Goal: Participate in discussion: Engage in conversation with other users on a specific topic

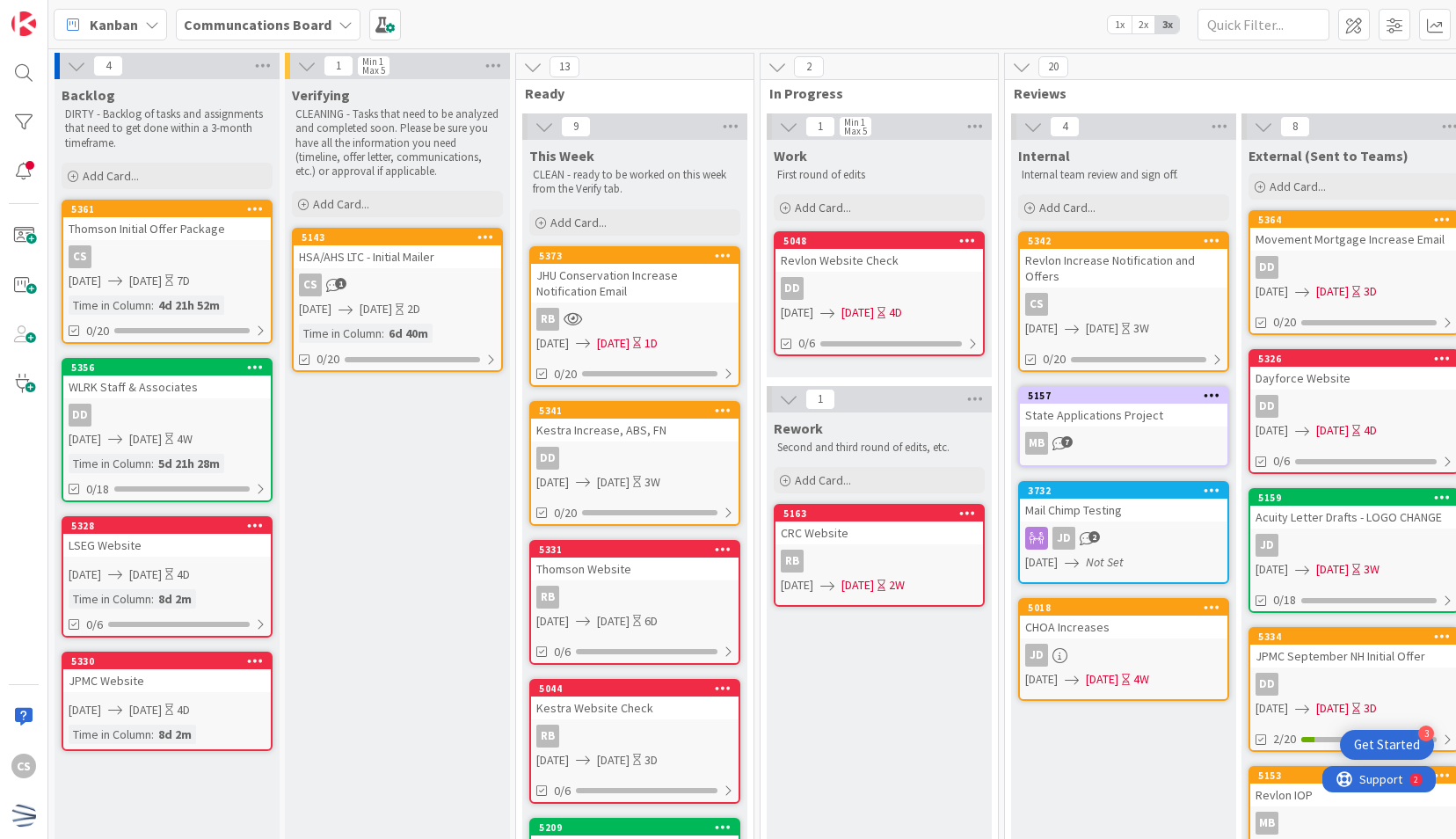
click at [670, 299] on div "JHU Conservation Increase Notification Email" at bounding box center [634, 283] width 208 height 38
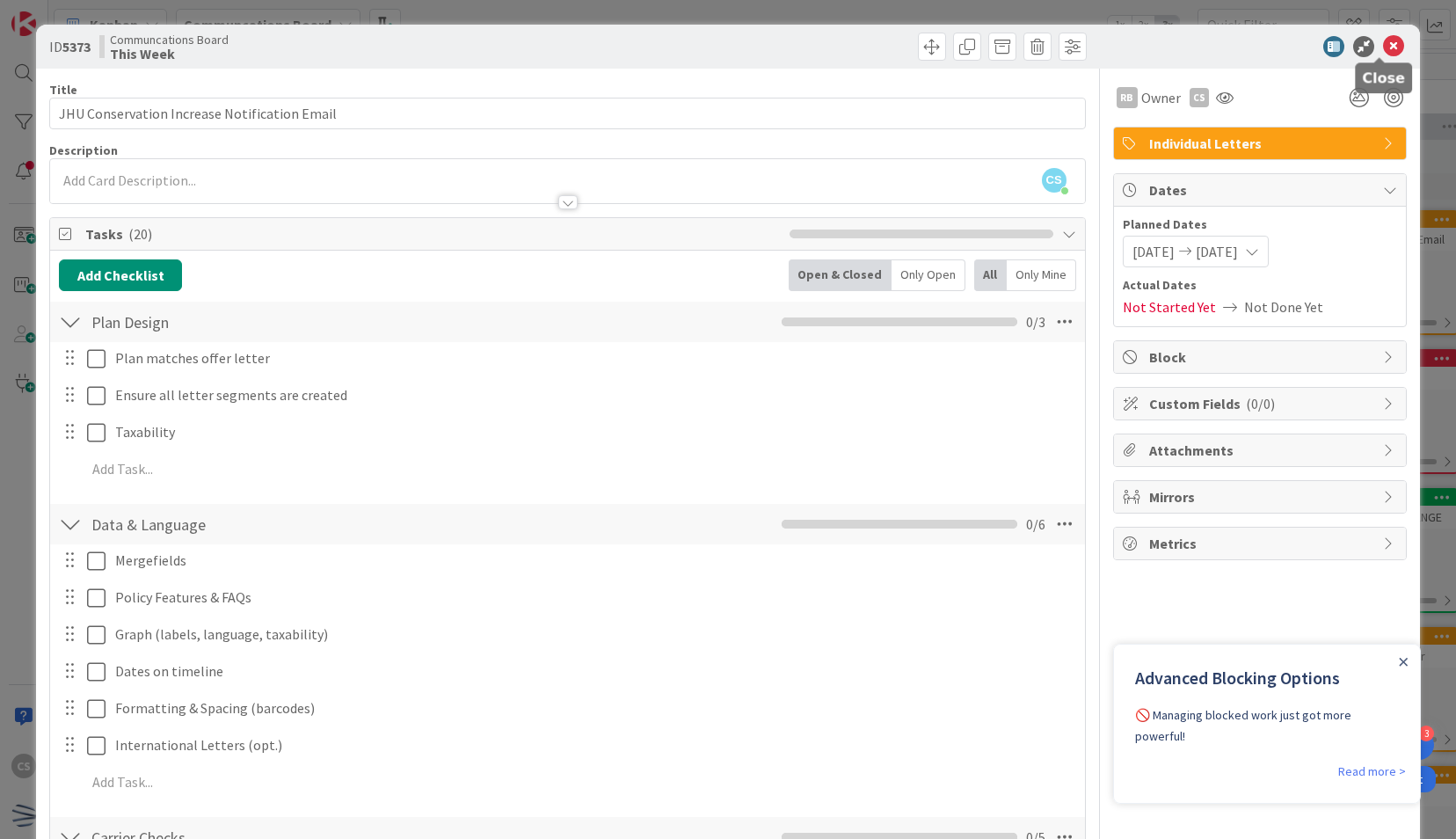
click at [1383, 37] on icon at bounding box center [1394, 47] width 21 height 21
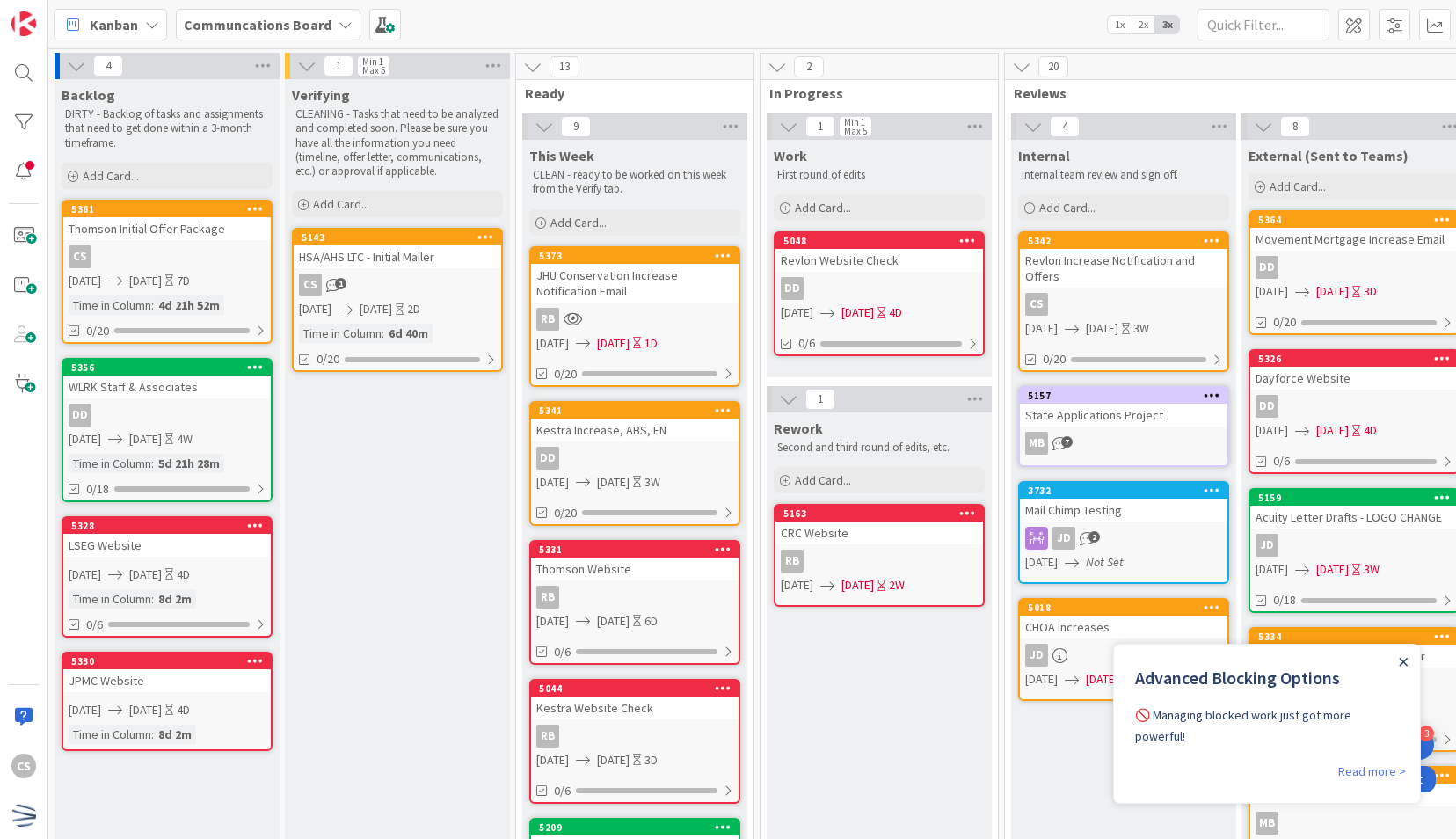
click at [1403, 659] on icon "Close Announcement" at bounding box center [1402, 662] width 9 height 9
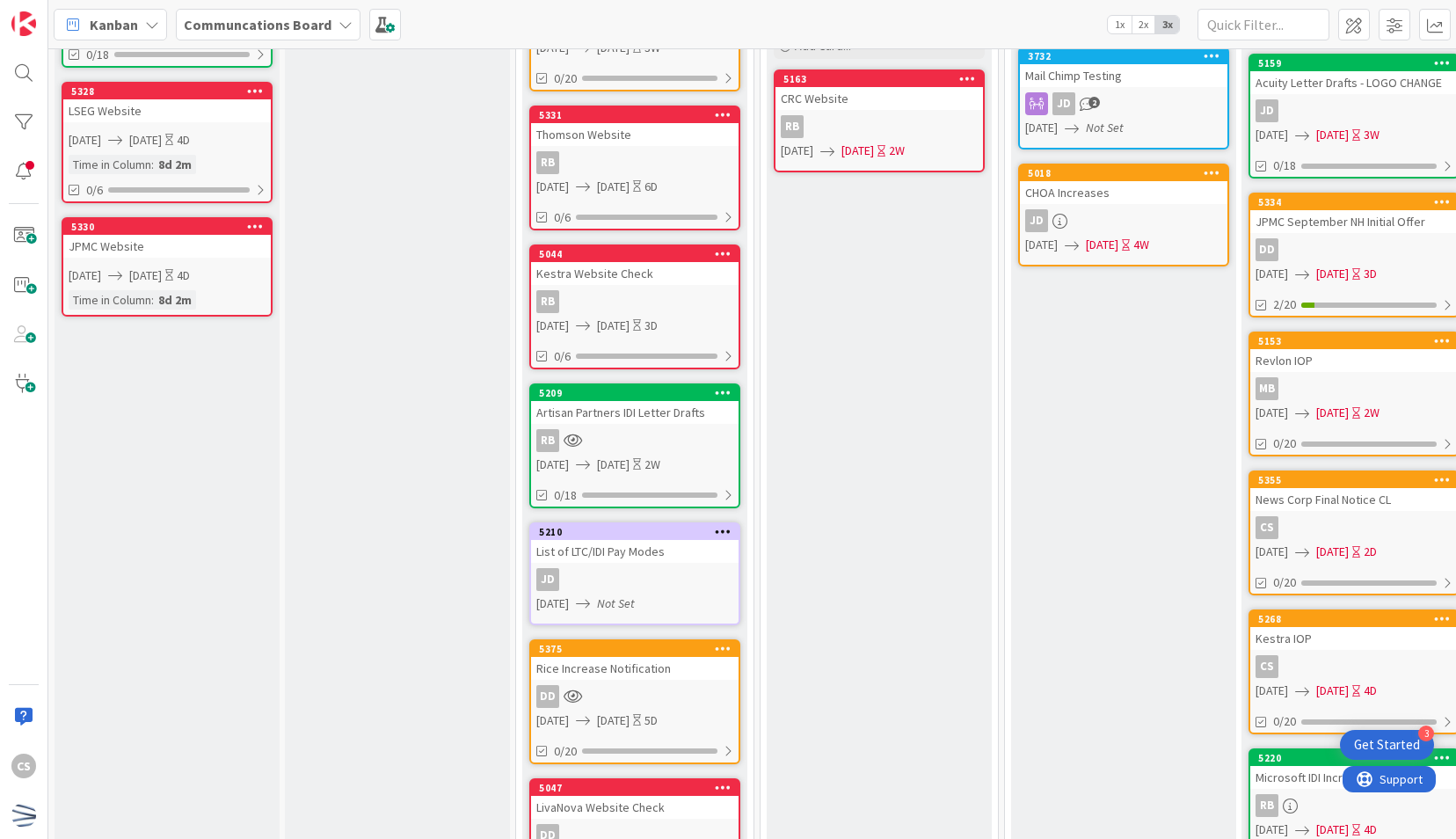
scroll to position [440, 0]
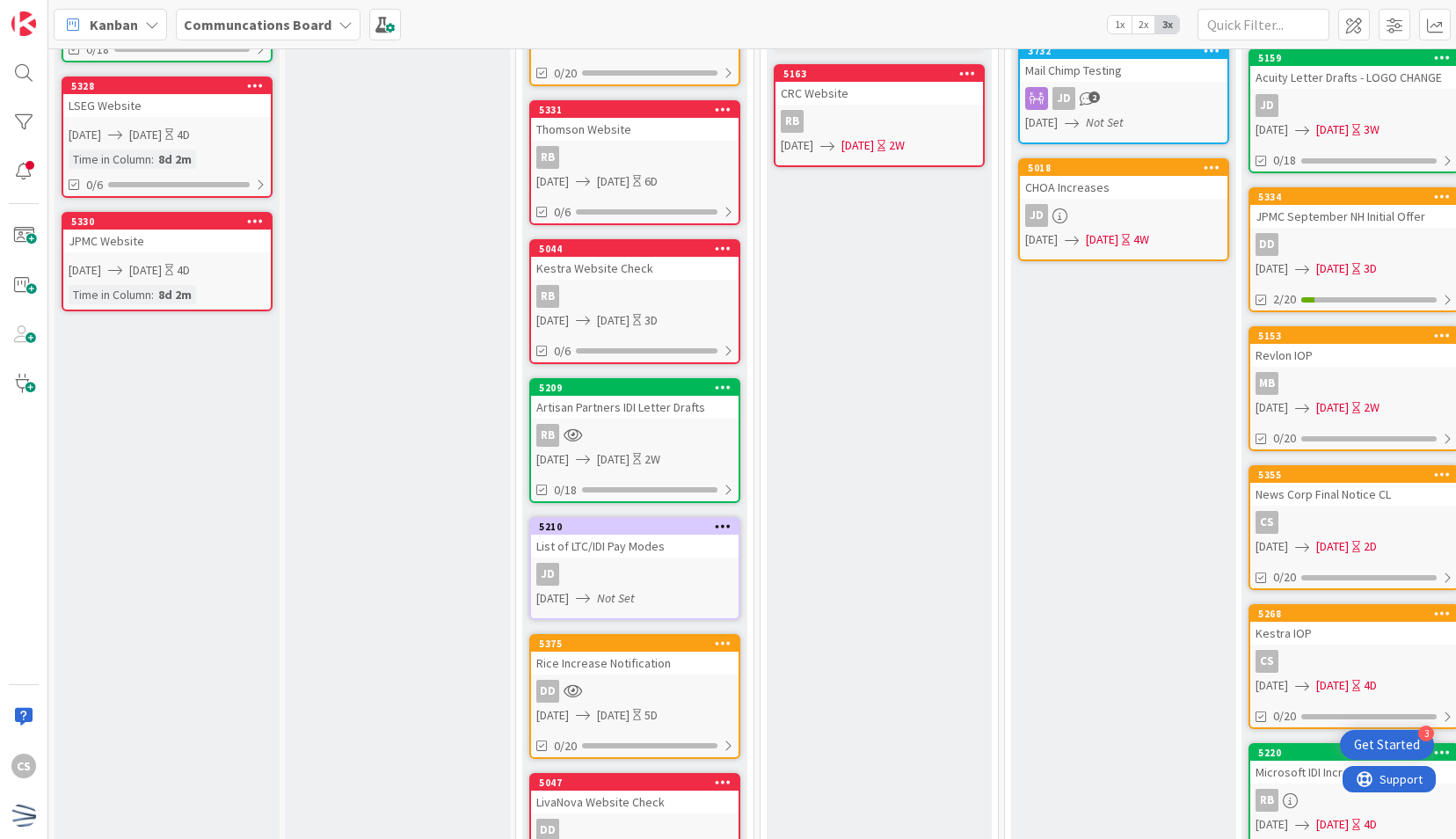
click at [661, 420] on div "5209 Artisan Partners IDI Letter Drafts RB [DATE] [DATE] 2W 0/18" at bounding box center [635, 441] width 211 height 125
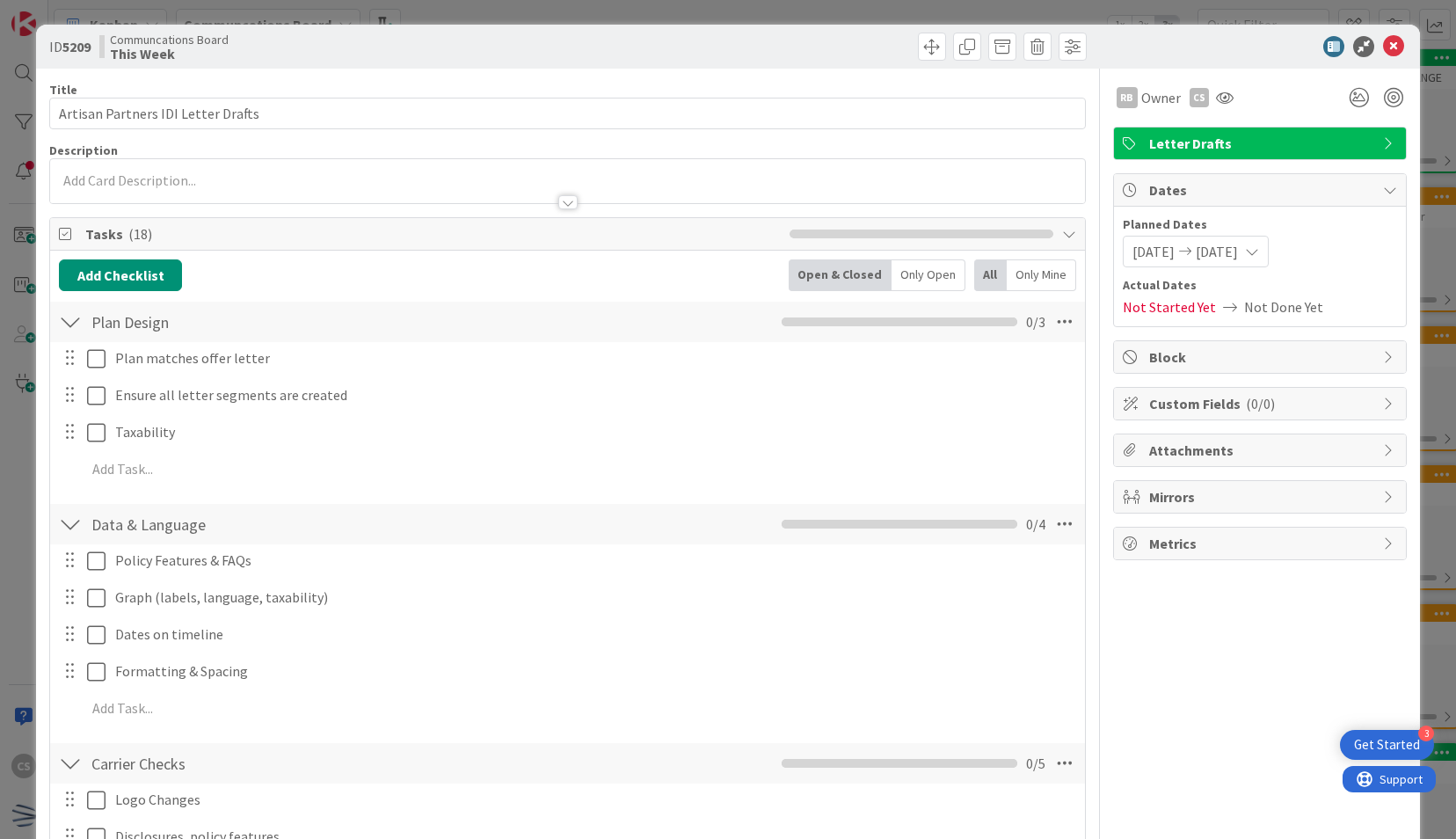
click at [1383, 39] on icon at bounding box center [1394, 47] width 21 height 21
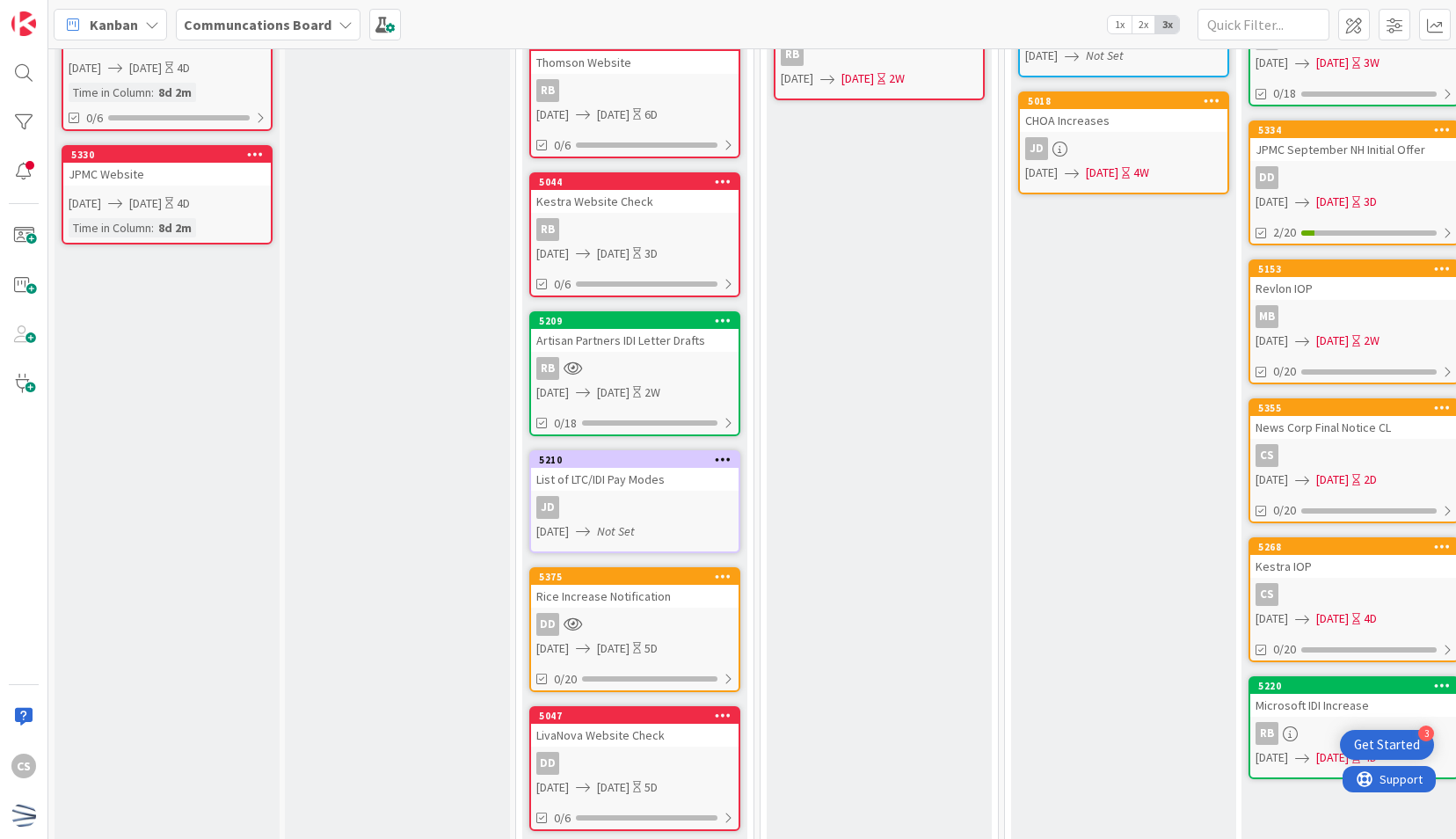
scroll to position [616, 0]
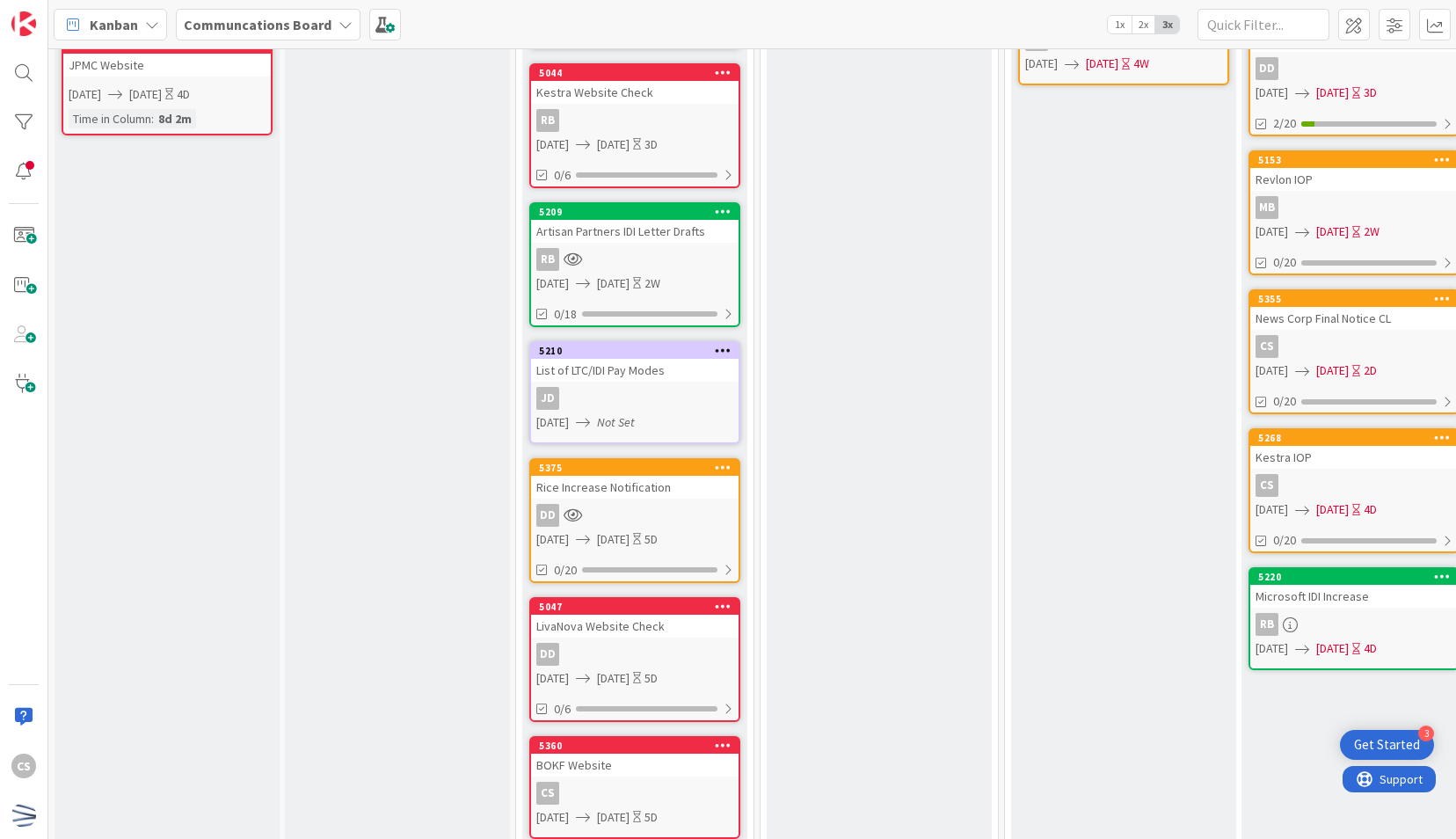
click at [678, 516] on div "DD" at bounding box center [634, 515] width 208 height 23
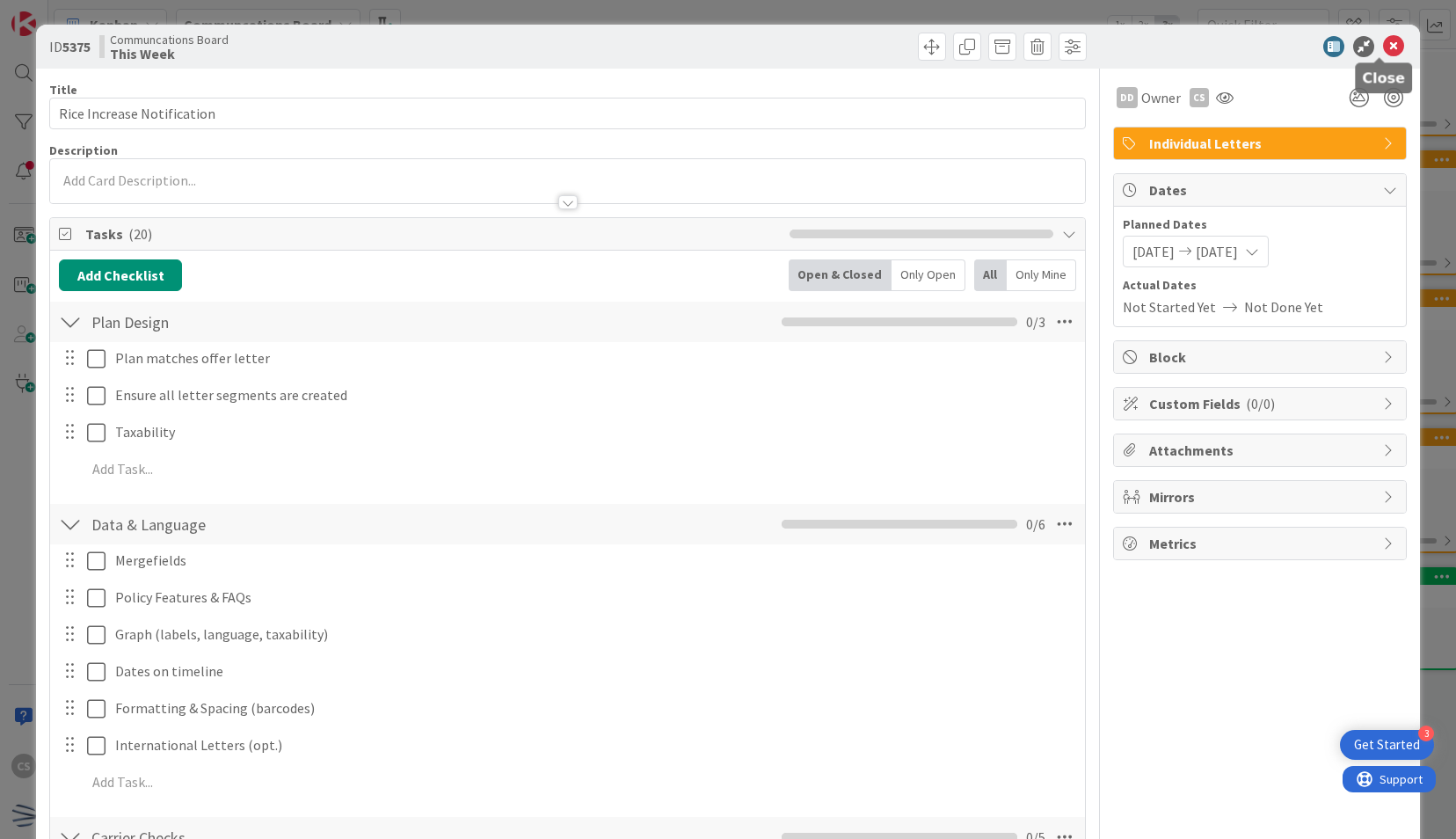
click at [1383, 40] on icon at bounding box center [1394, 47] width 21 height 21
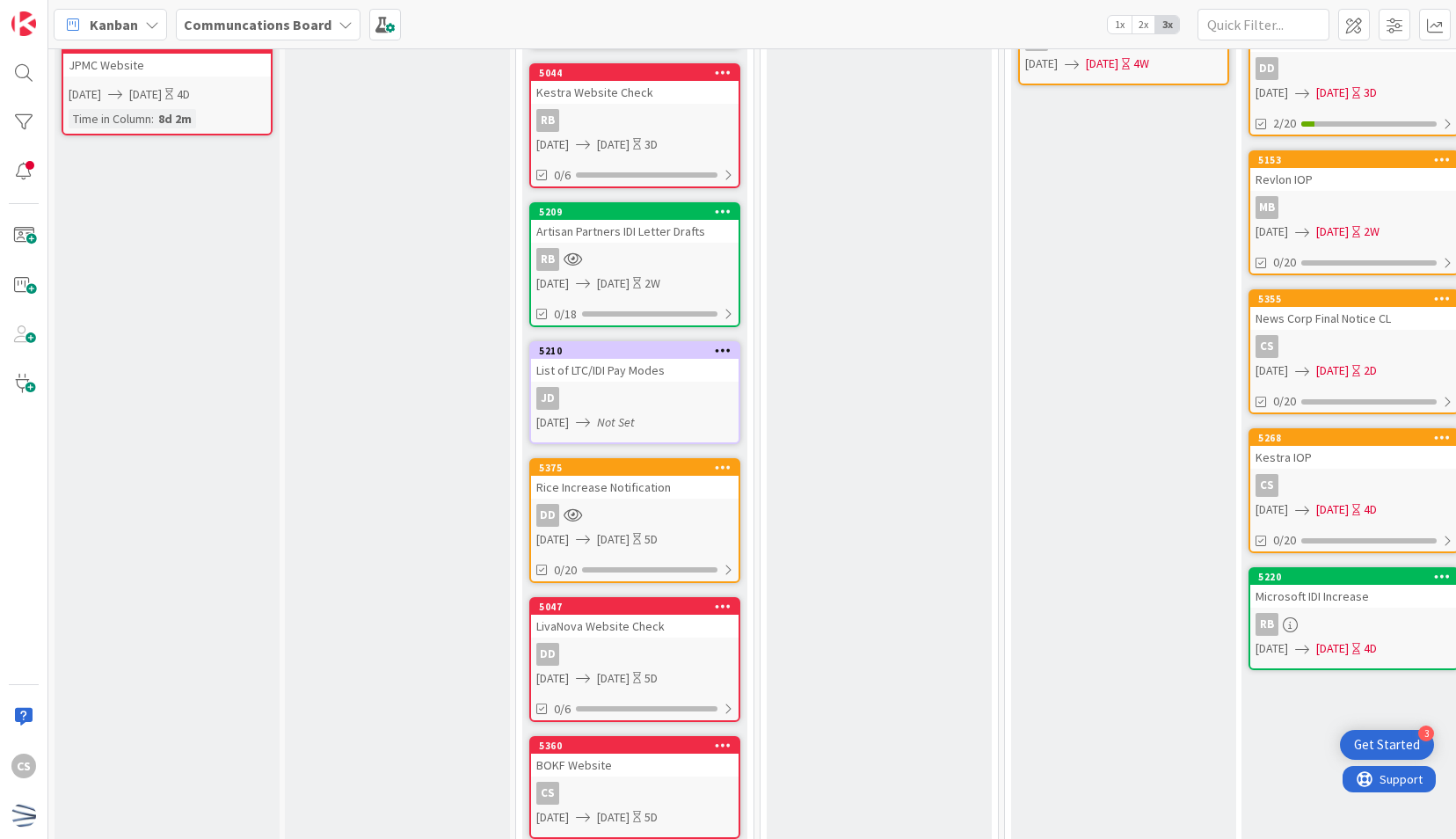
click at [812, 675] on div "Rework Second and third round of edits, etc. Add Card... 5163 CRC Website RB [D…" at bounding box center [878, 640] width 225 height 1687
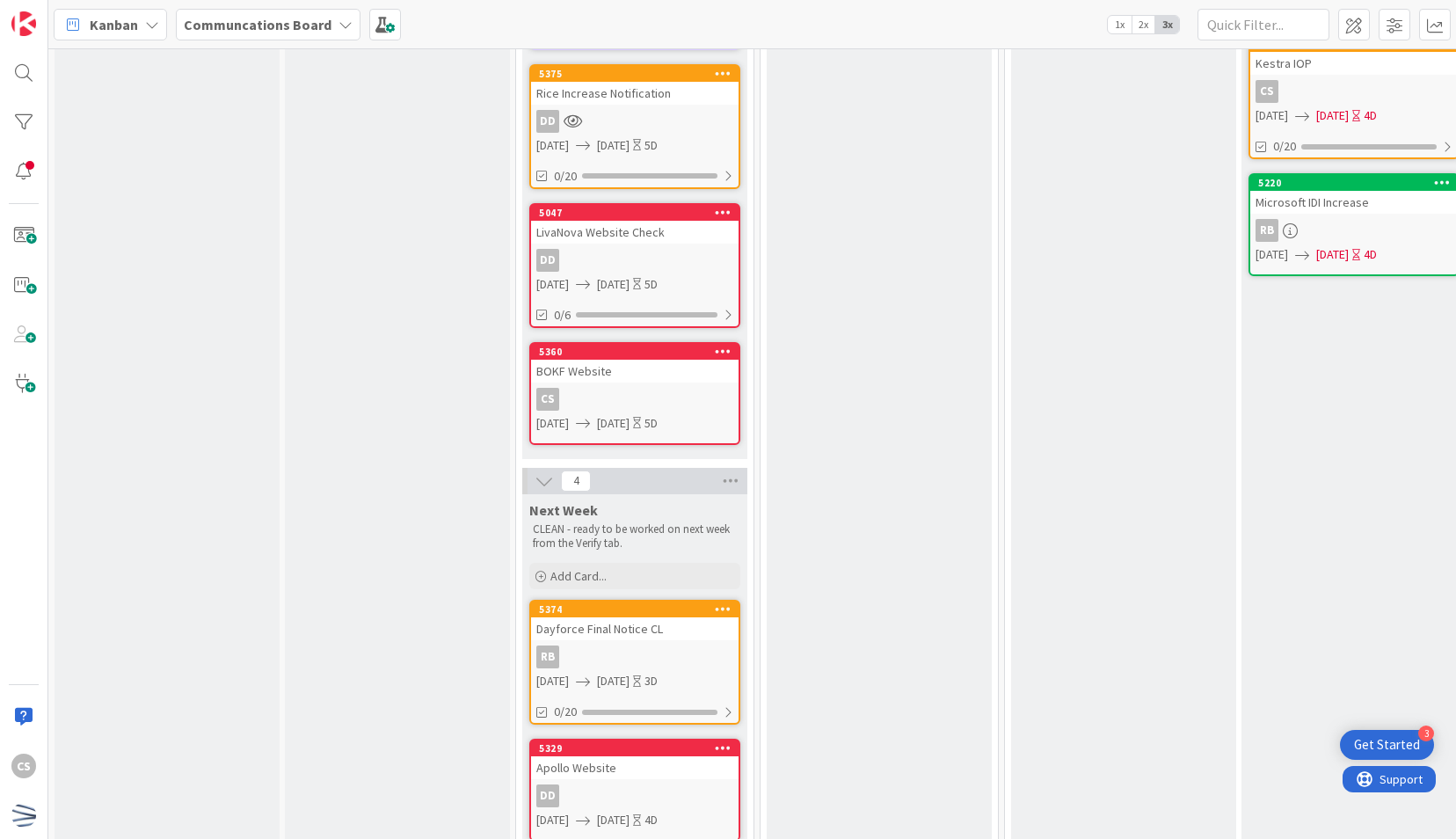
scroll to position [763, 0]
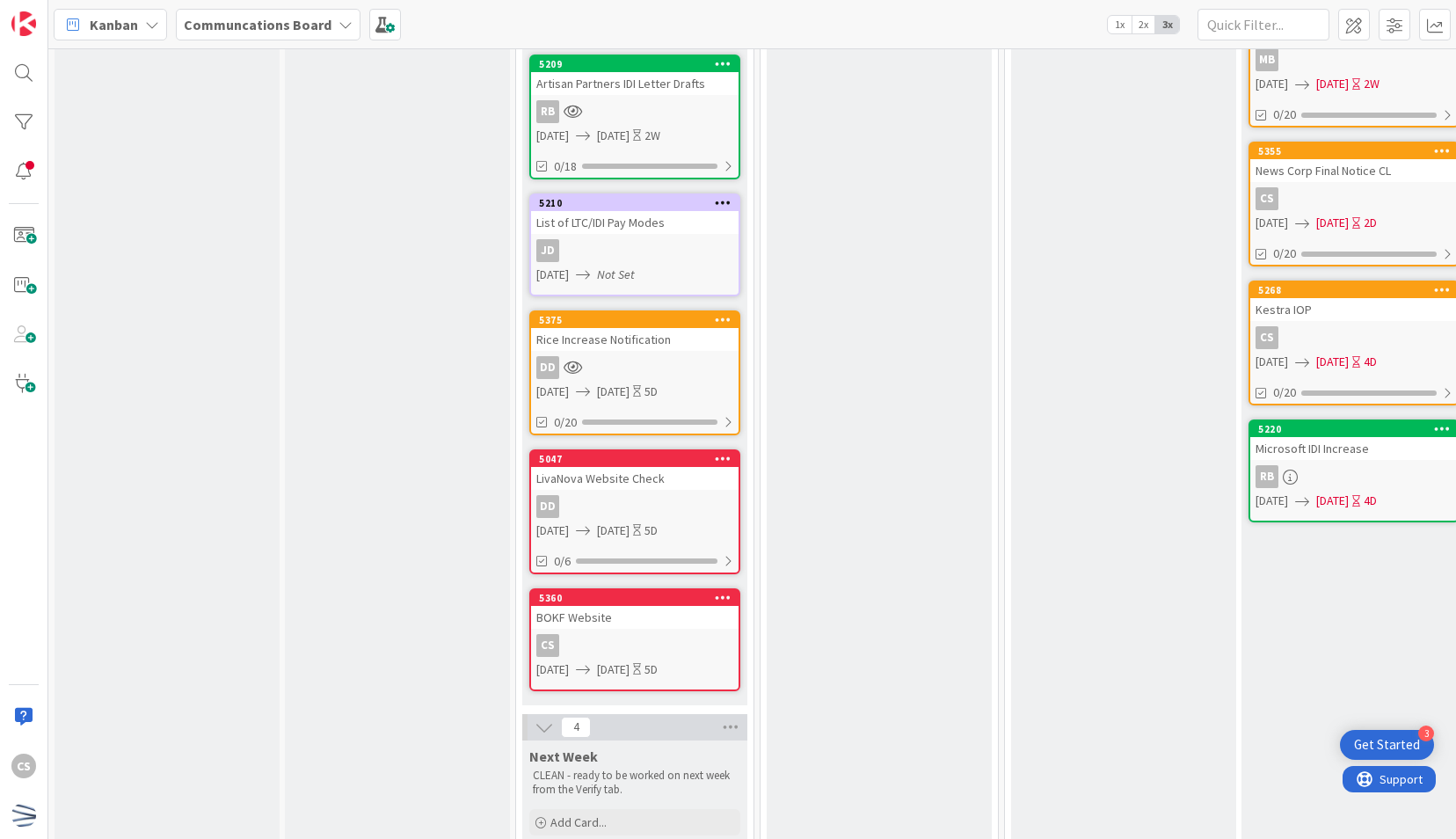
click at [666, 353] on div "5375 Rice Increase Notification DD [DATE] [DATE] 5D 0/20" at bounding box center [635, 373] width 211 height 125
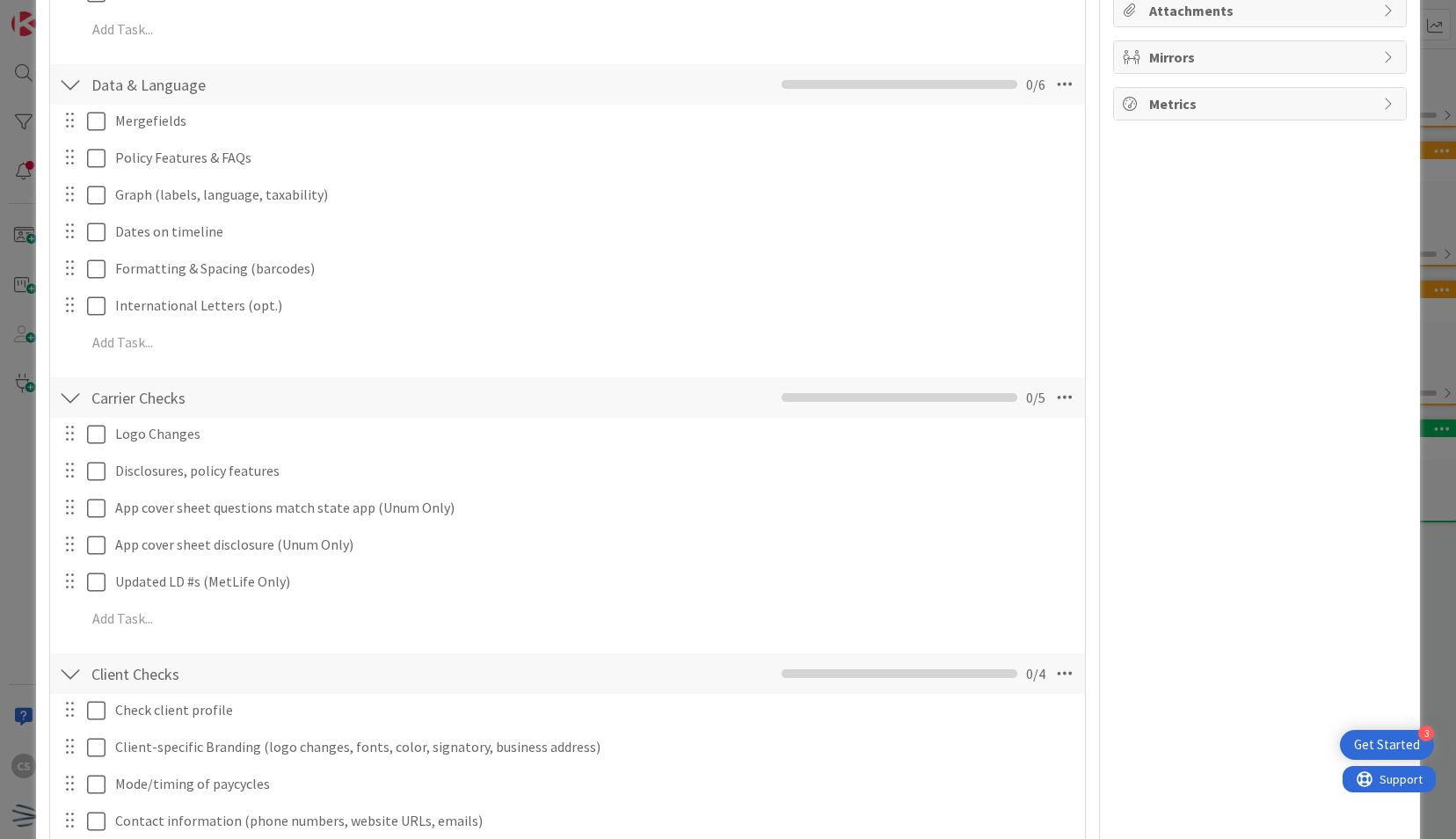
scroll to position [880, 0]
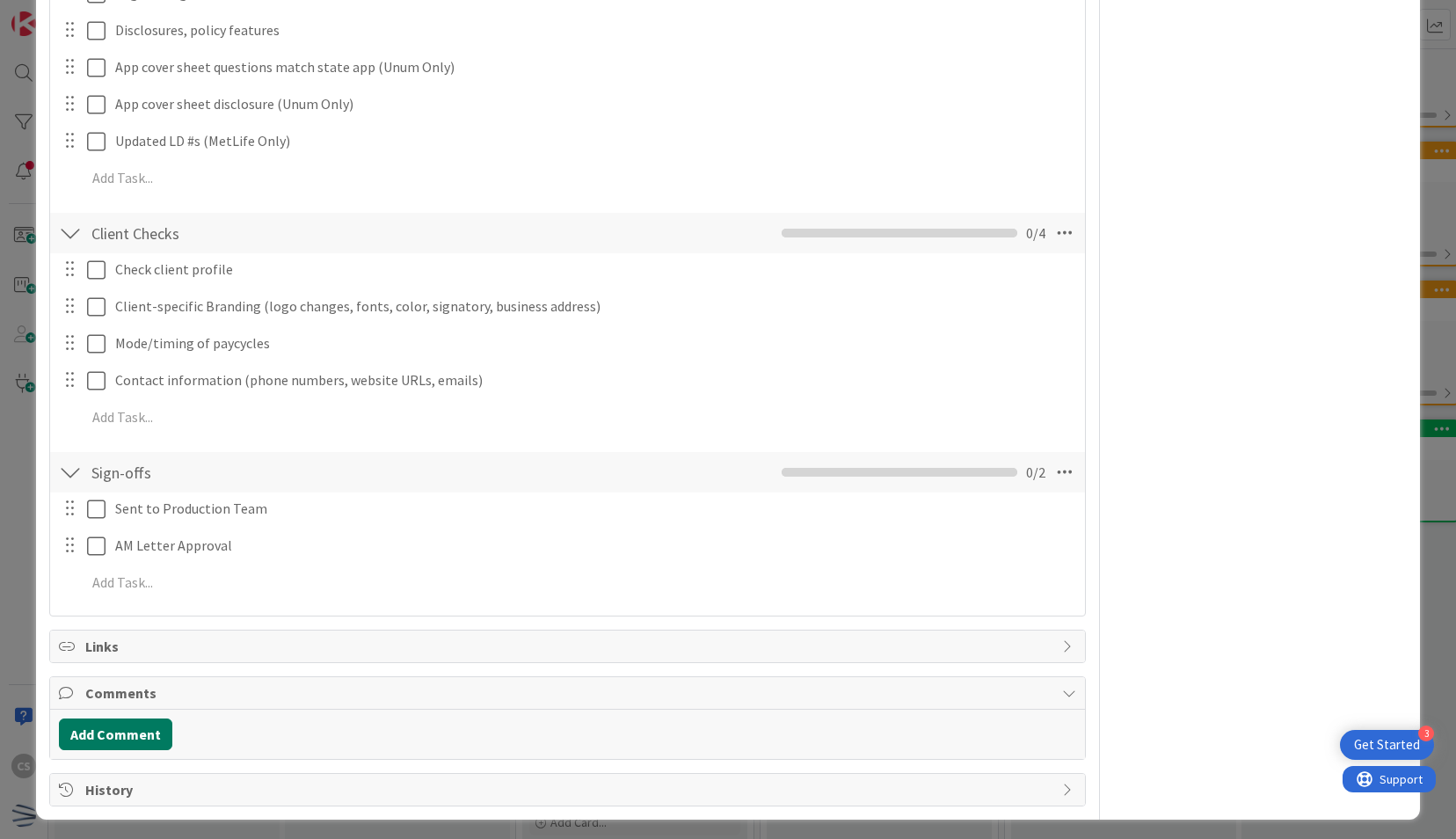
click at [132, 720] on button "Add Comment" at bounding box center [116, 734] width 113 height 32
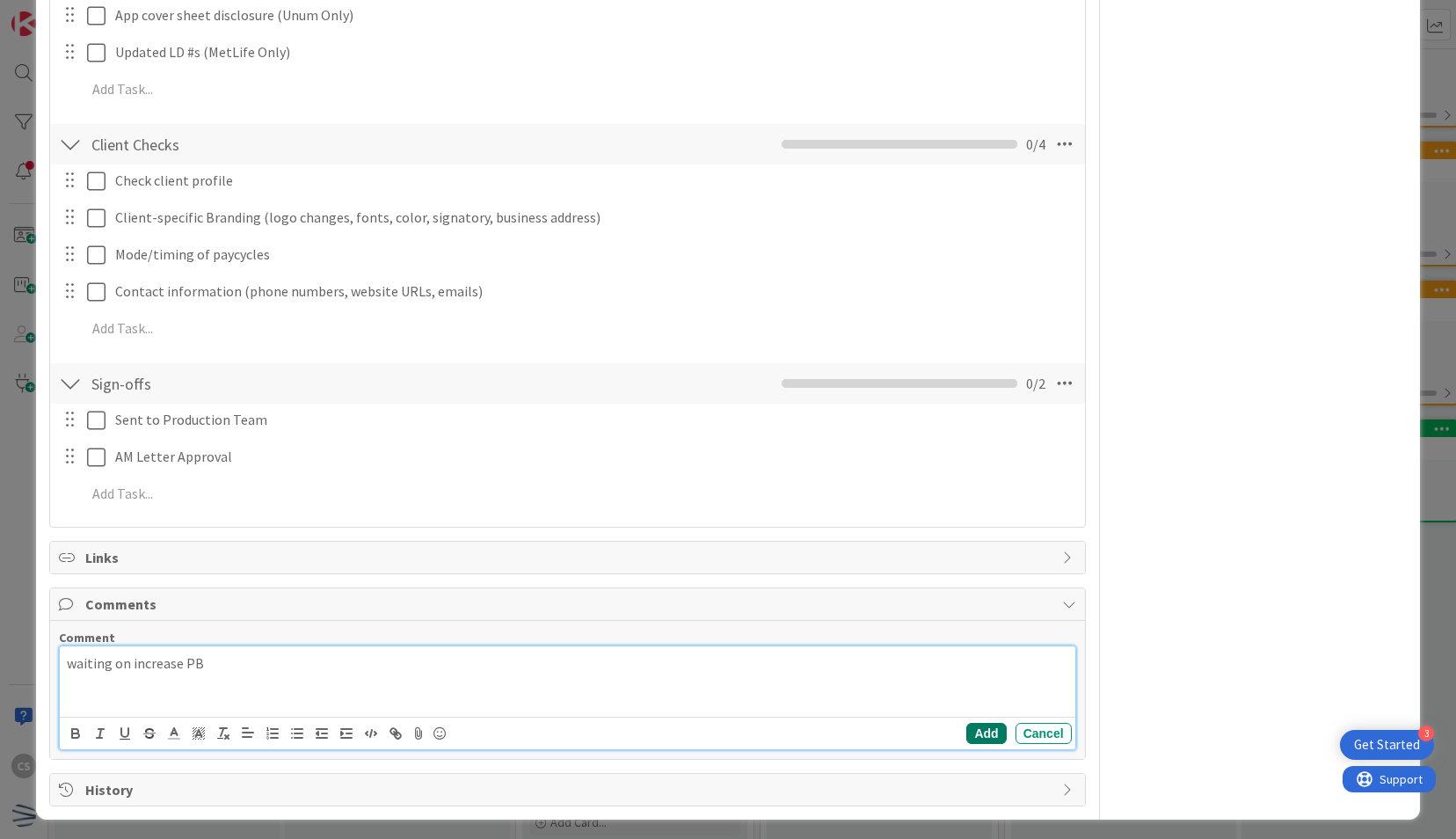
click at [973, 728] on button "Add" at bounding box center [986, 734] width 39 height 21
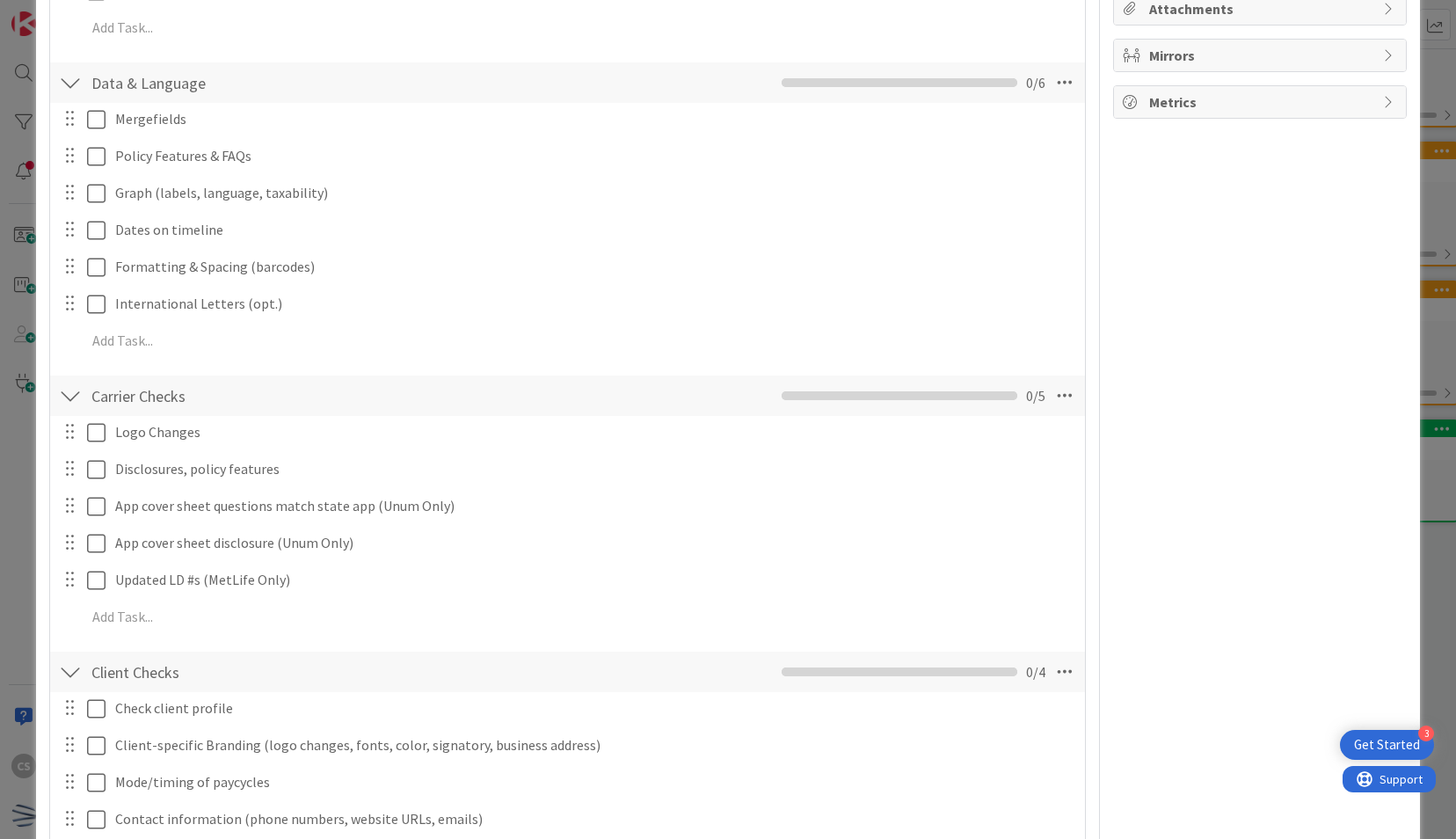
scroll to position [0, 0]
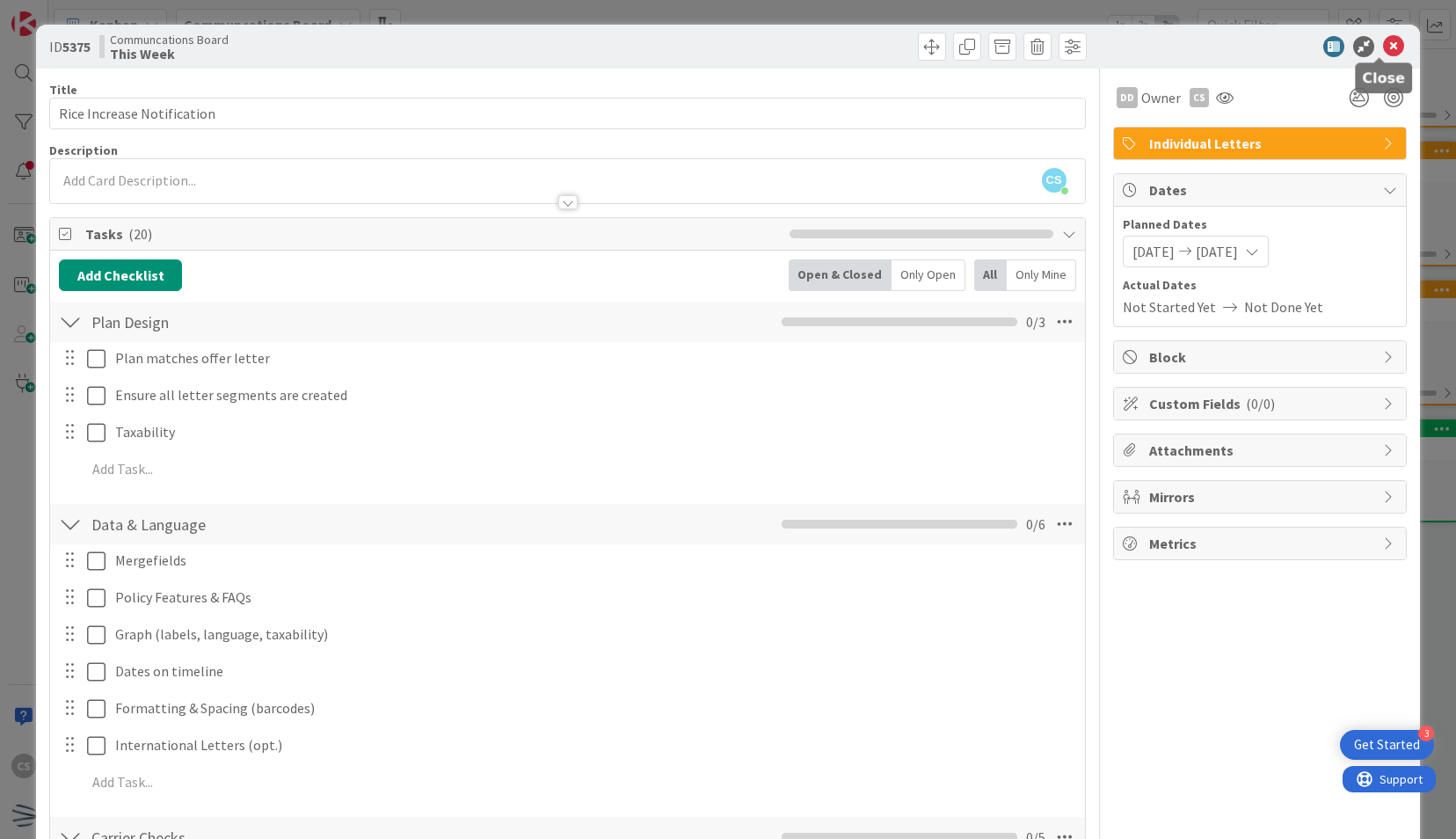
click at [1386, 49] on icon at bounding box center [1394, 47] width 21 height 21
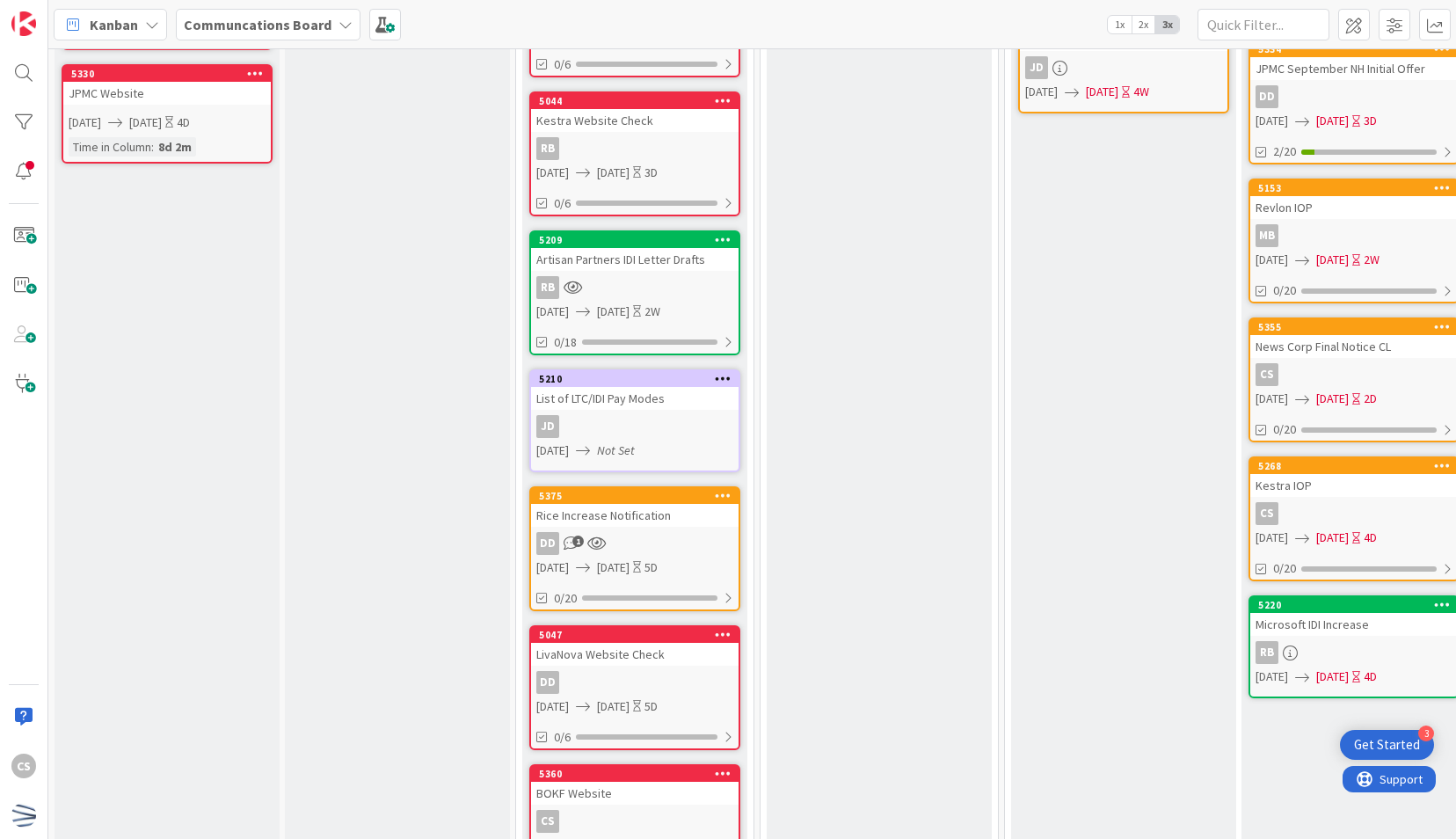
scroll to position [587, 0]
click at [702, 283] on div "RB" at bounding box center [634, 287] width 208 height 23
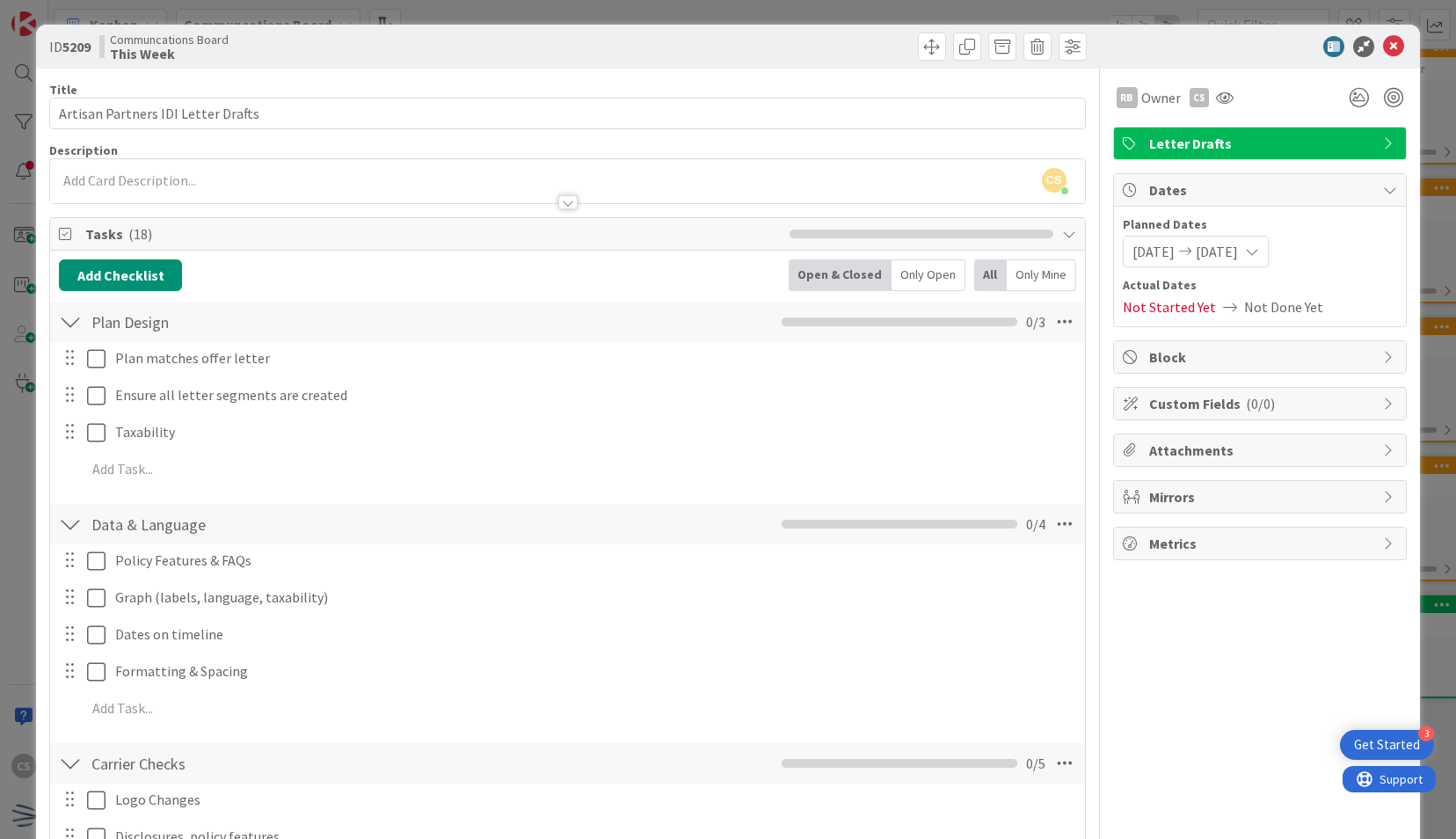
click at [1305, 596] on div "RB Owner CS Letter Drafts Dates Planned Dates [DATE] [DATE] Actual Dates Not St…" at bounding box center [1260, 841] width 294 height 1544
click at [1153, 616] on div "RB Owner CS Letter Drafts Dates Planned Dates [DATE] [DATE] Actual Dates Not St…" at bounding box center [1260, 841] width 294 height 1544
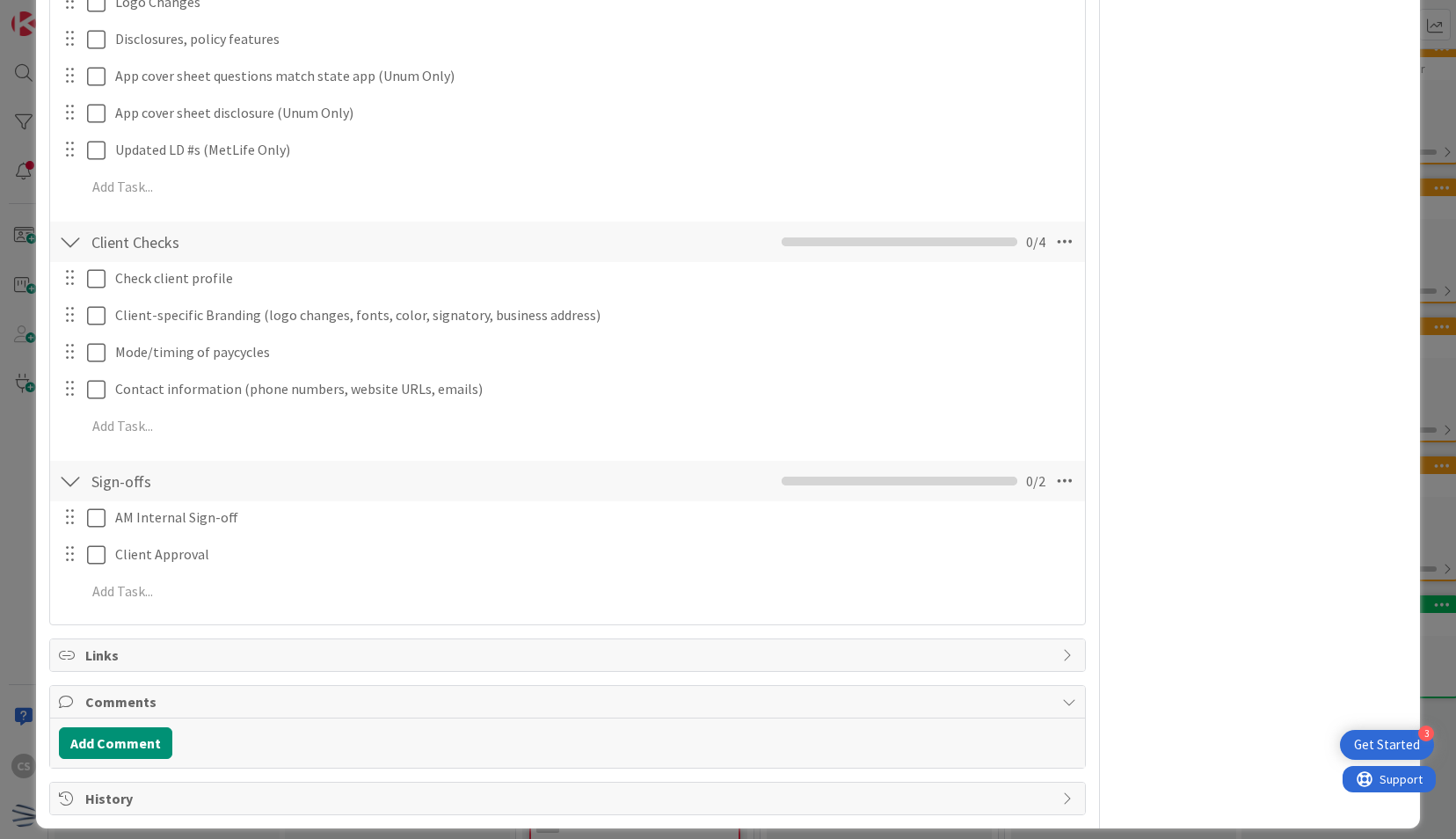
scroll to position [806, 0]
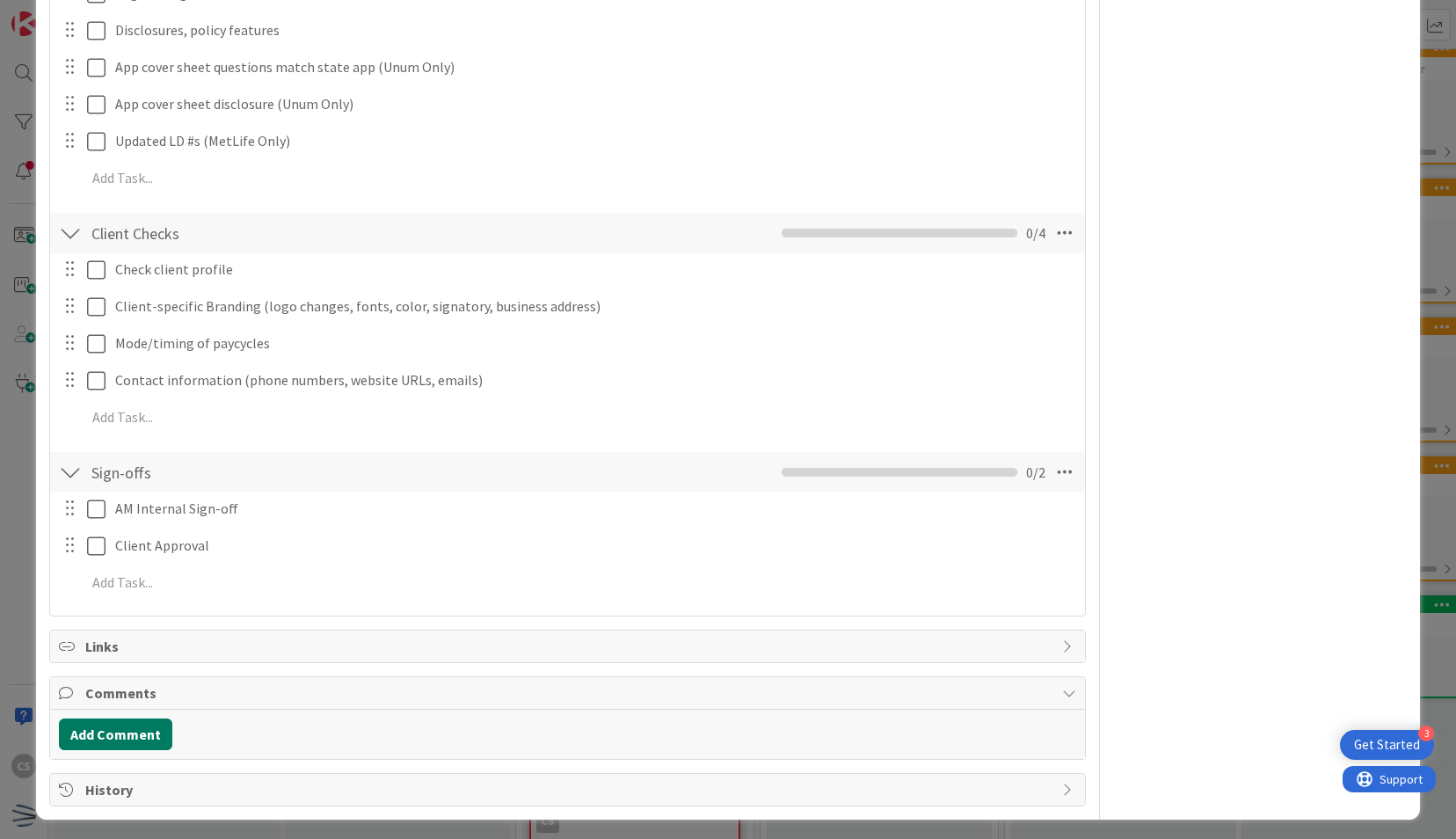
click at [139, 723] on button "Add Comment" at bounding box center [116, 734] width 113 height 32
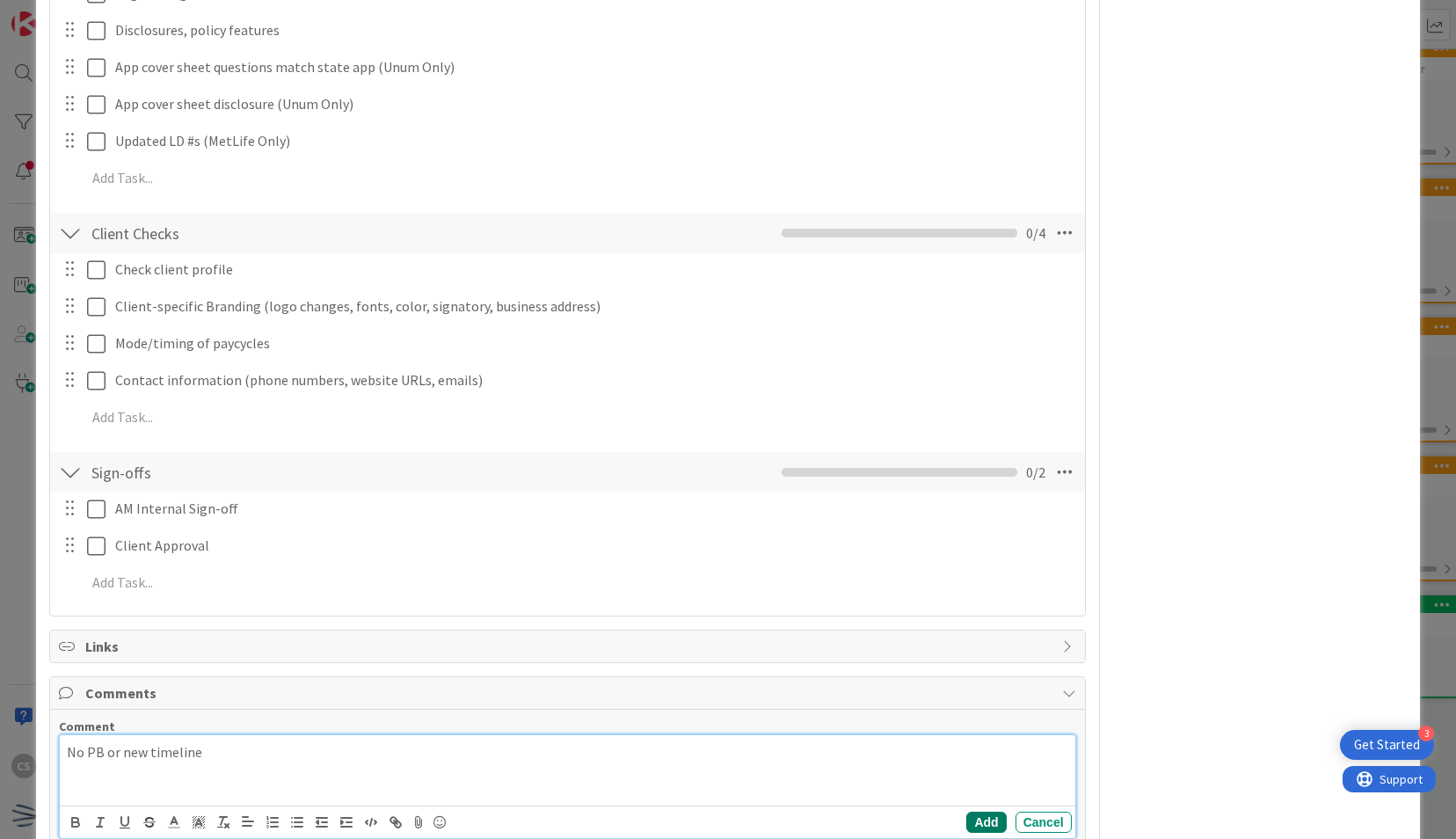
click at [979, 817] on button "Add" at bounding box center [986, 822] width 39 height 21
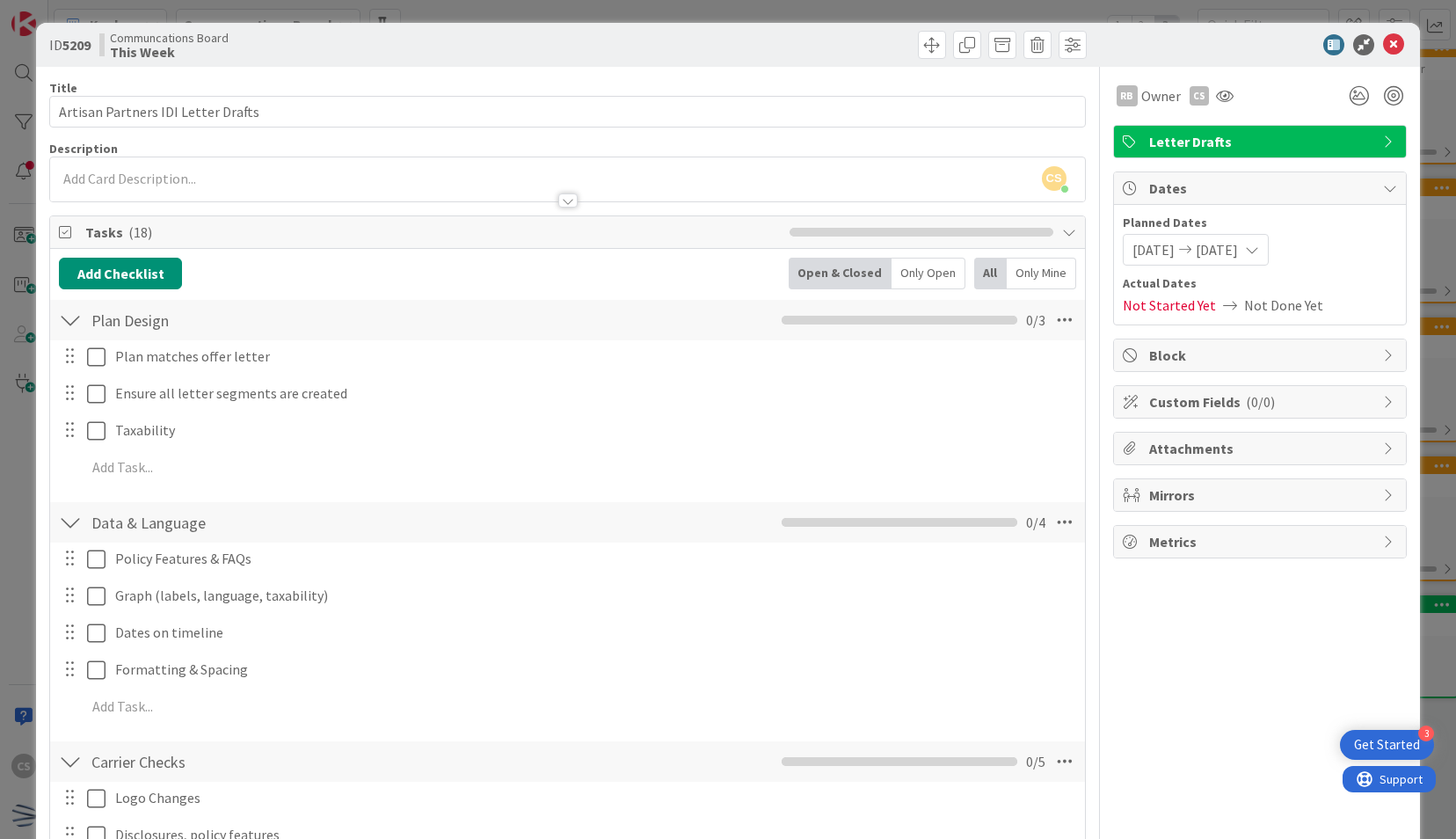
scroll to position [0, 0]
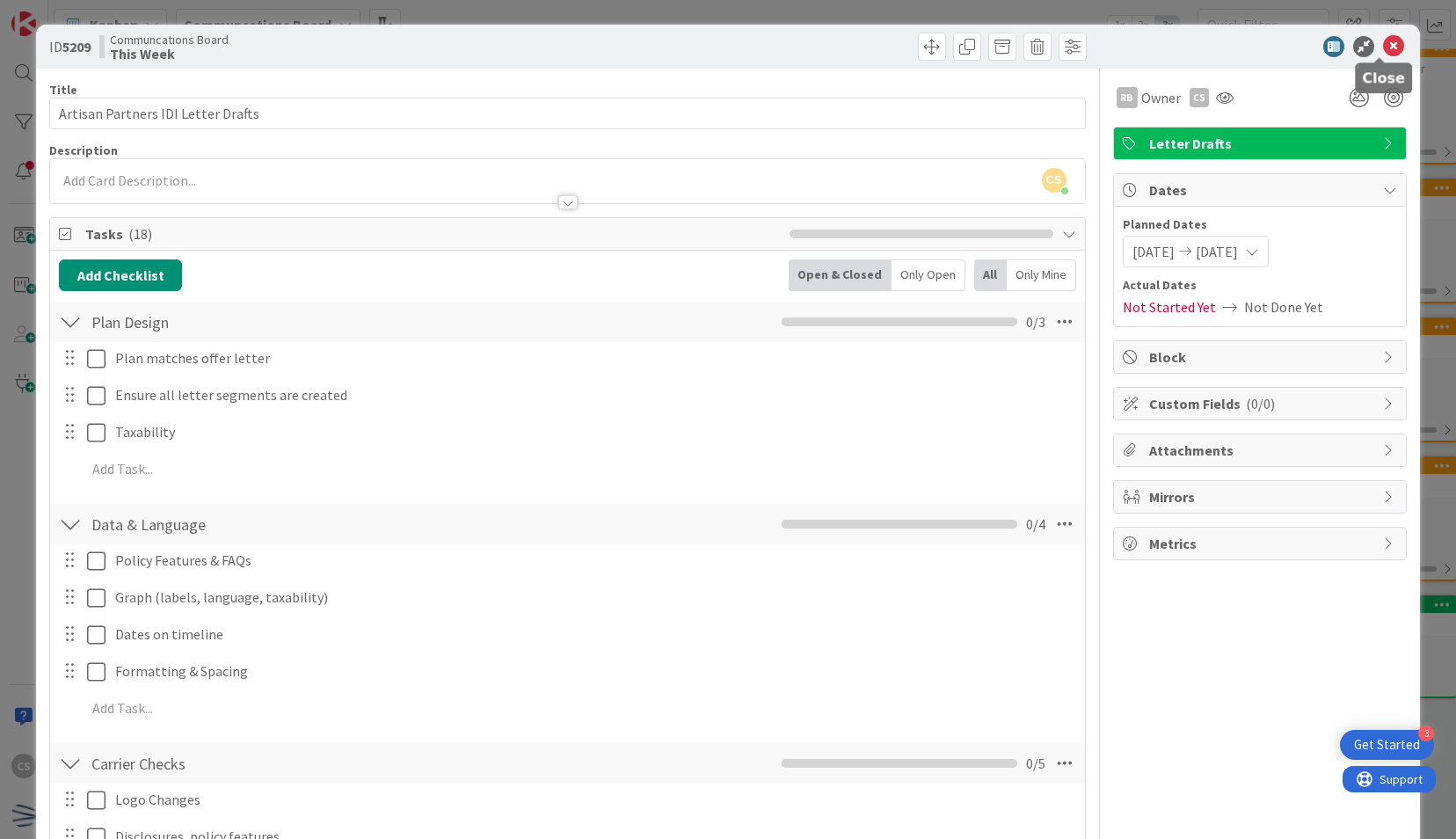
click at [1383, 45] on icon at bounding box center [1394, 47] width 21 height 21
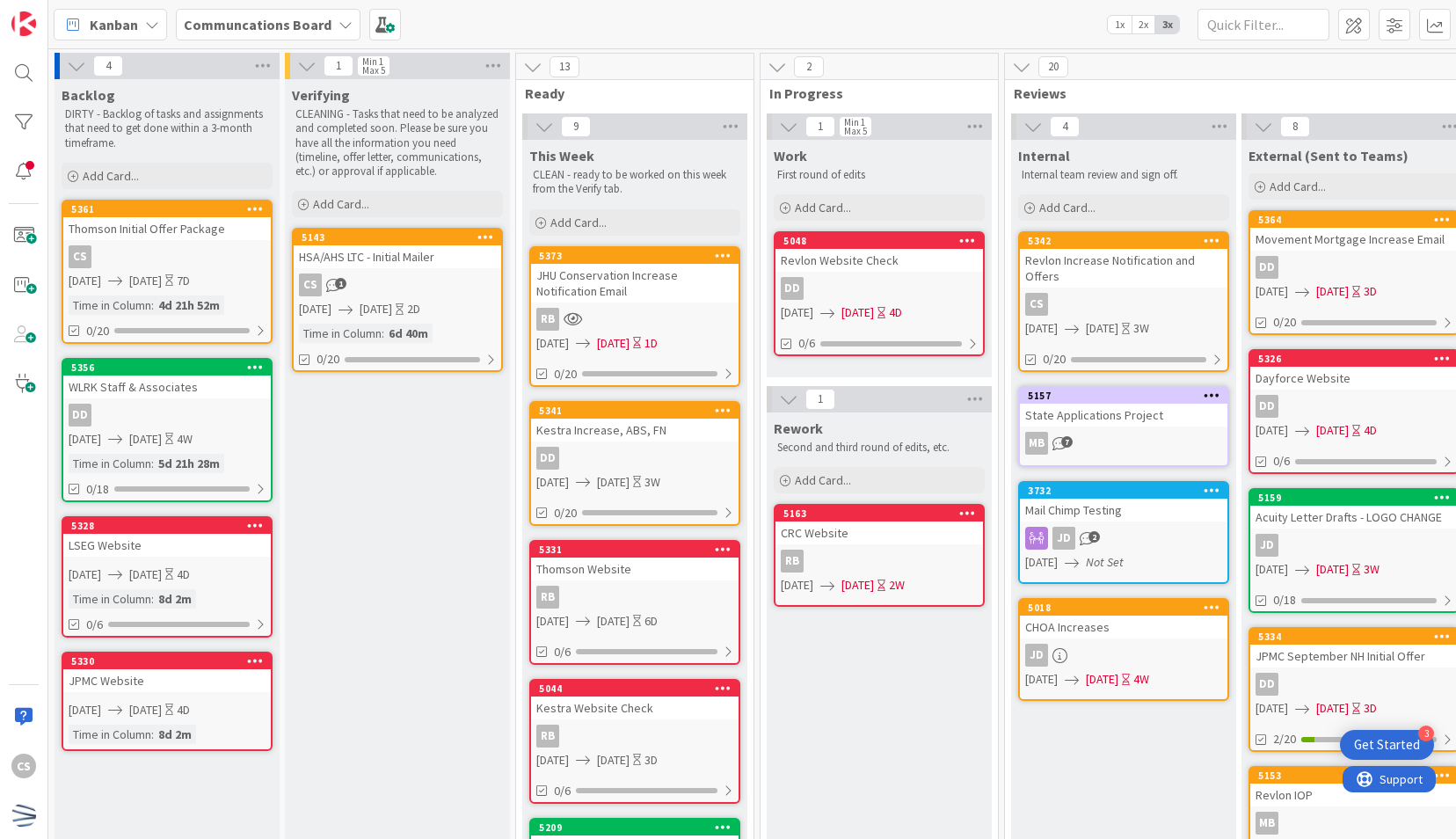
click at [676, 301] on div "JHU Conservation Increase Notification Email" at bounding box center [634, 283] width 208 height 38
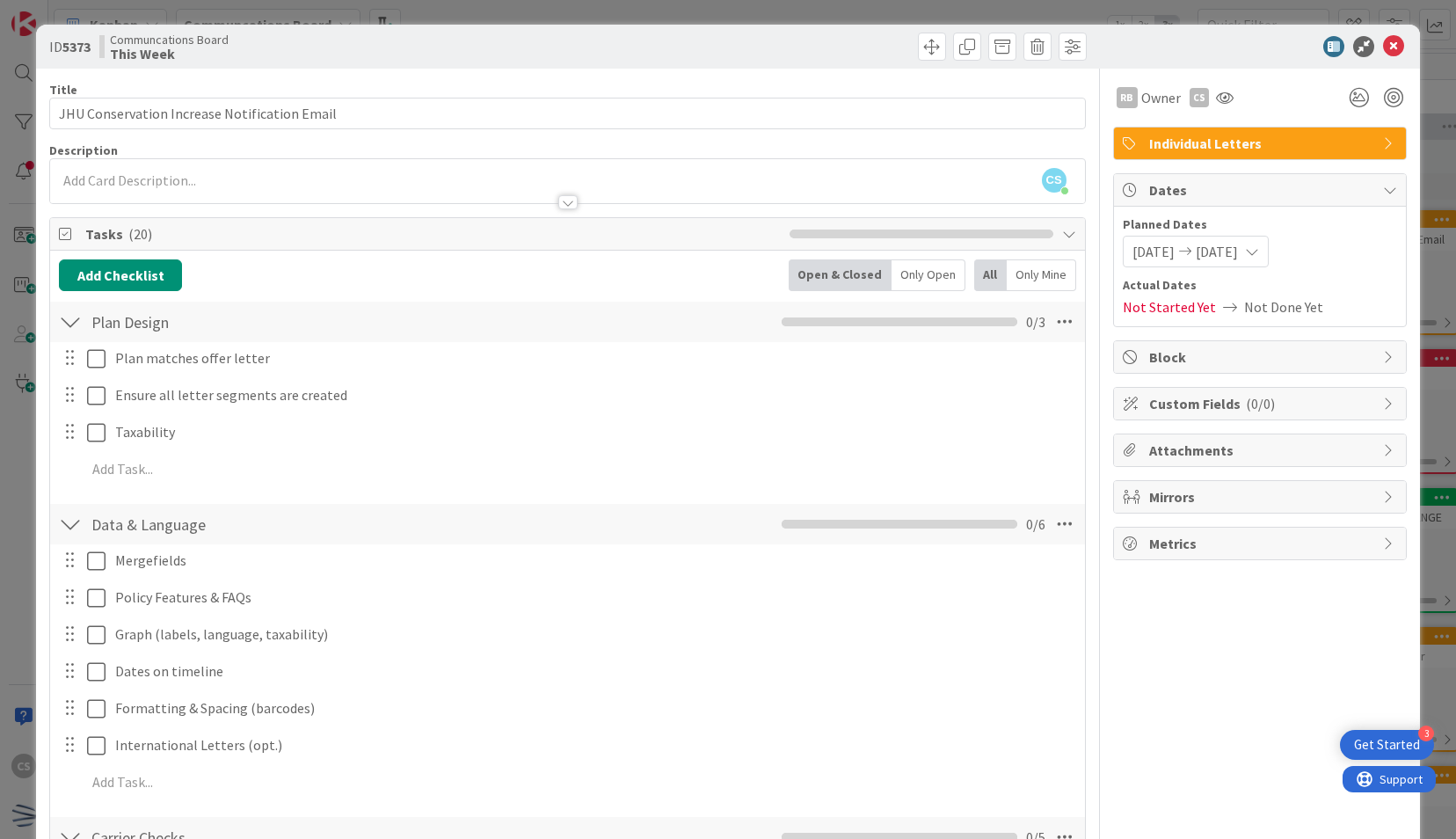
click at [1387, 44] on icon at bounding box center [1394, 47] width 21 height 21
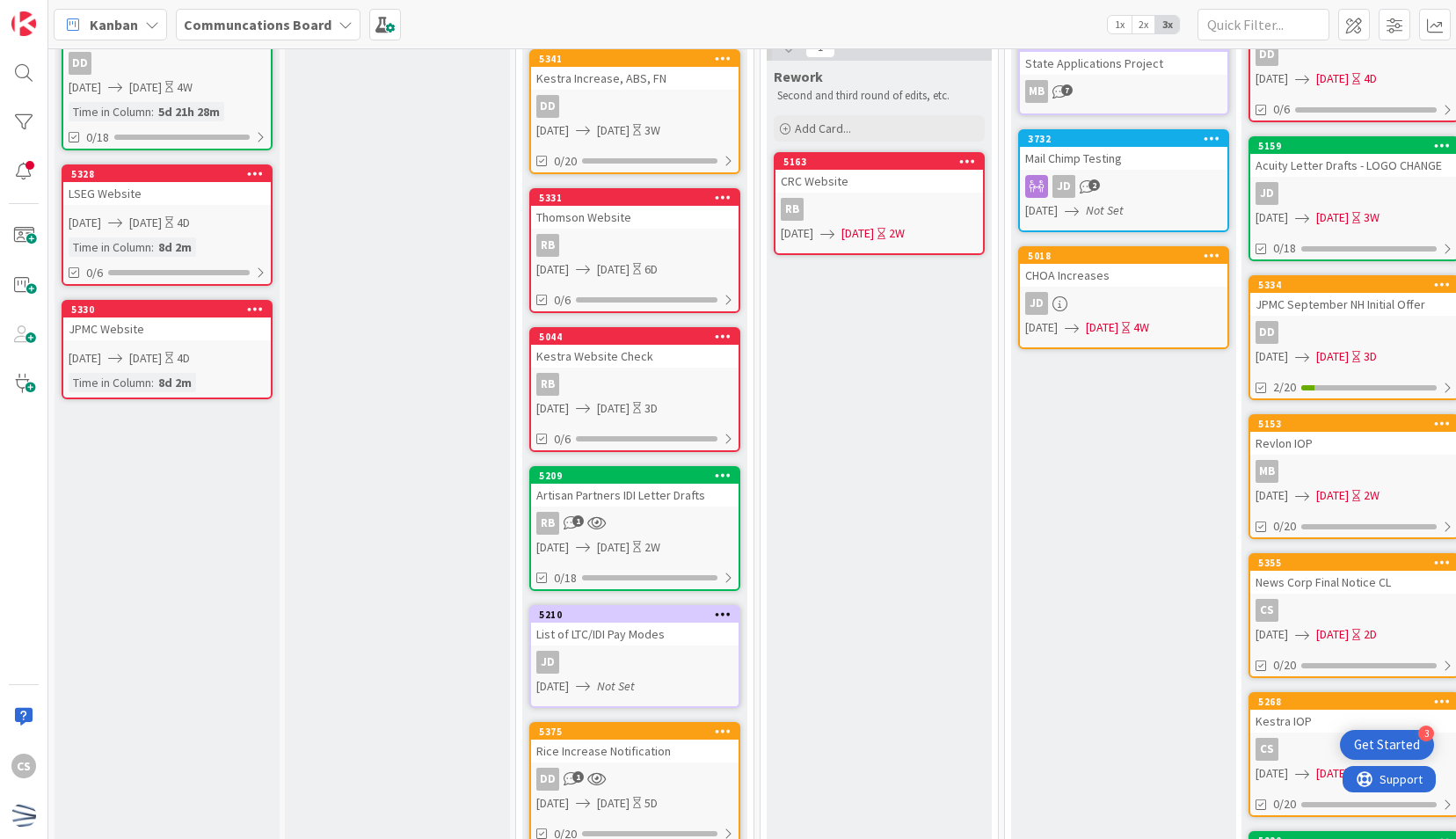
click at [686, 505] on div "Artisan Partners IDI Letter Drafts" at bounding box center [634, 495] width 208 height 23
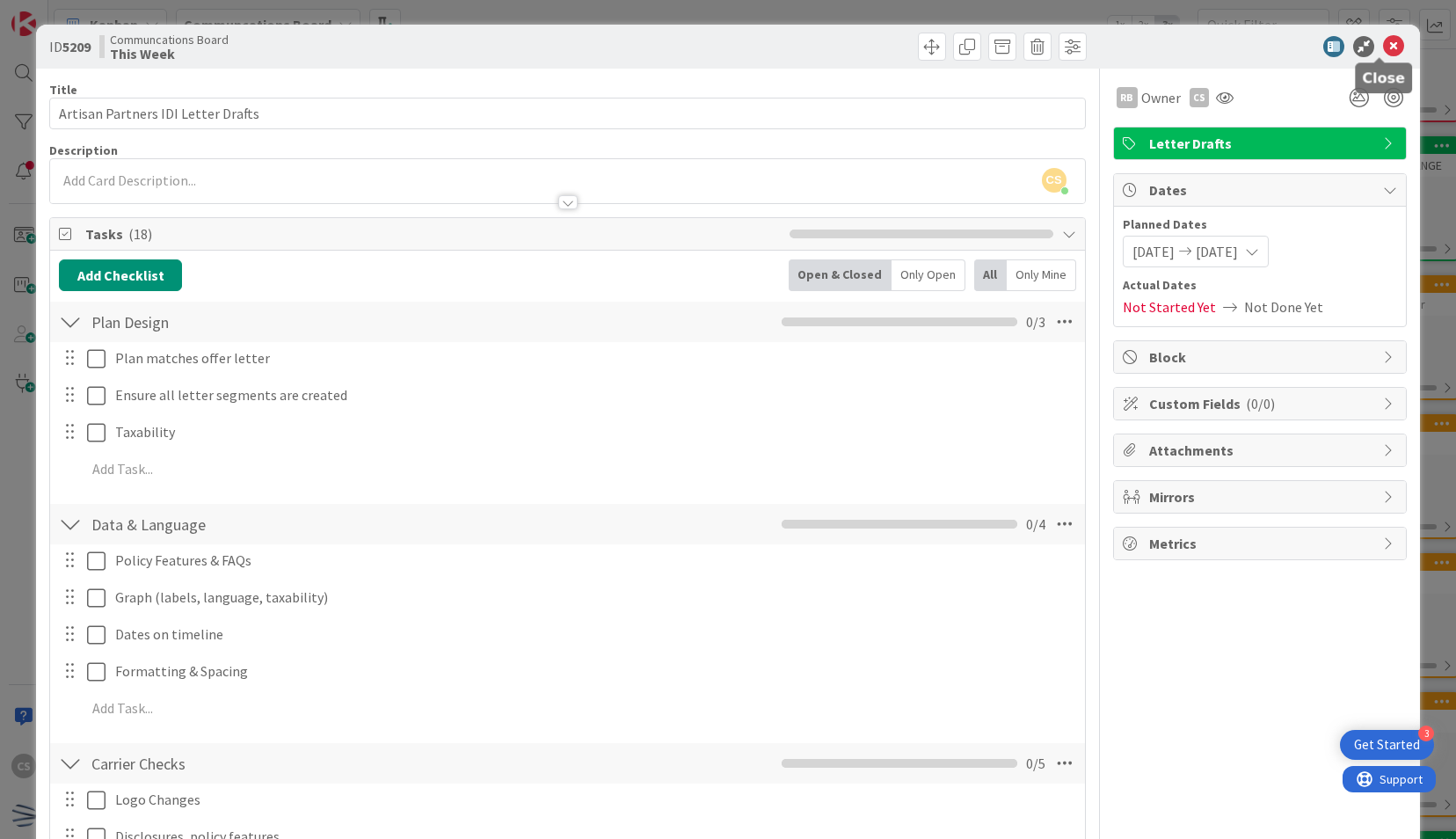
click at [1387, 45] on icon at bounding box center [1394, 47] width 21 height 21
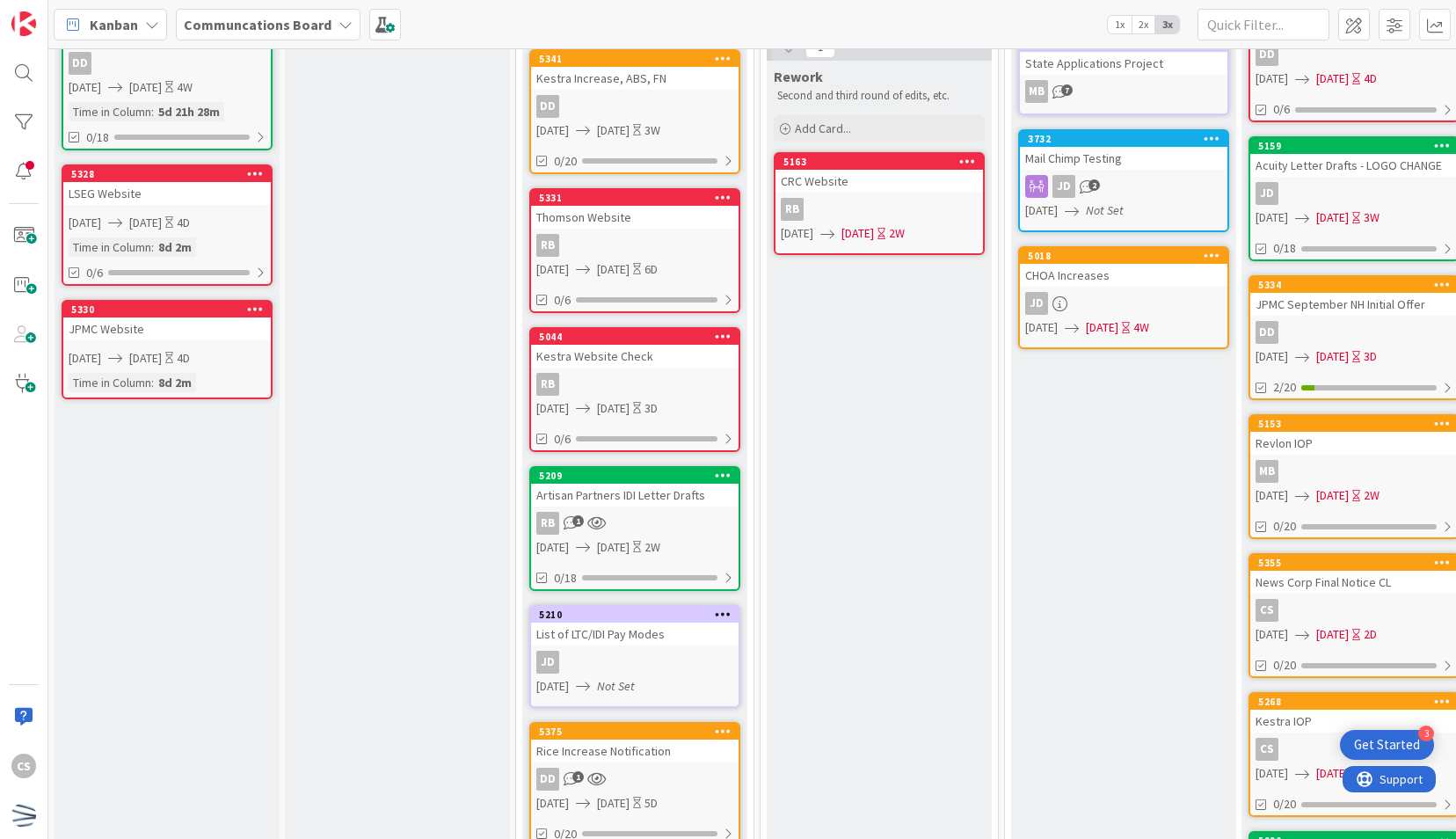
scroll to position [528, 0]
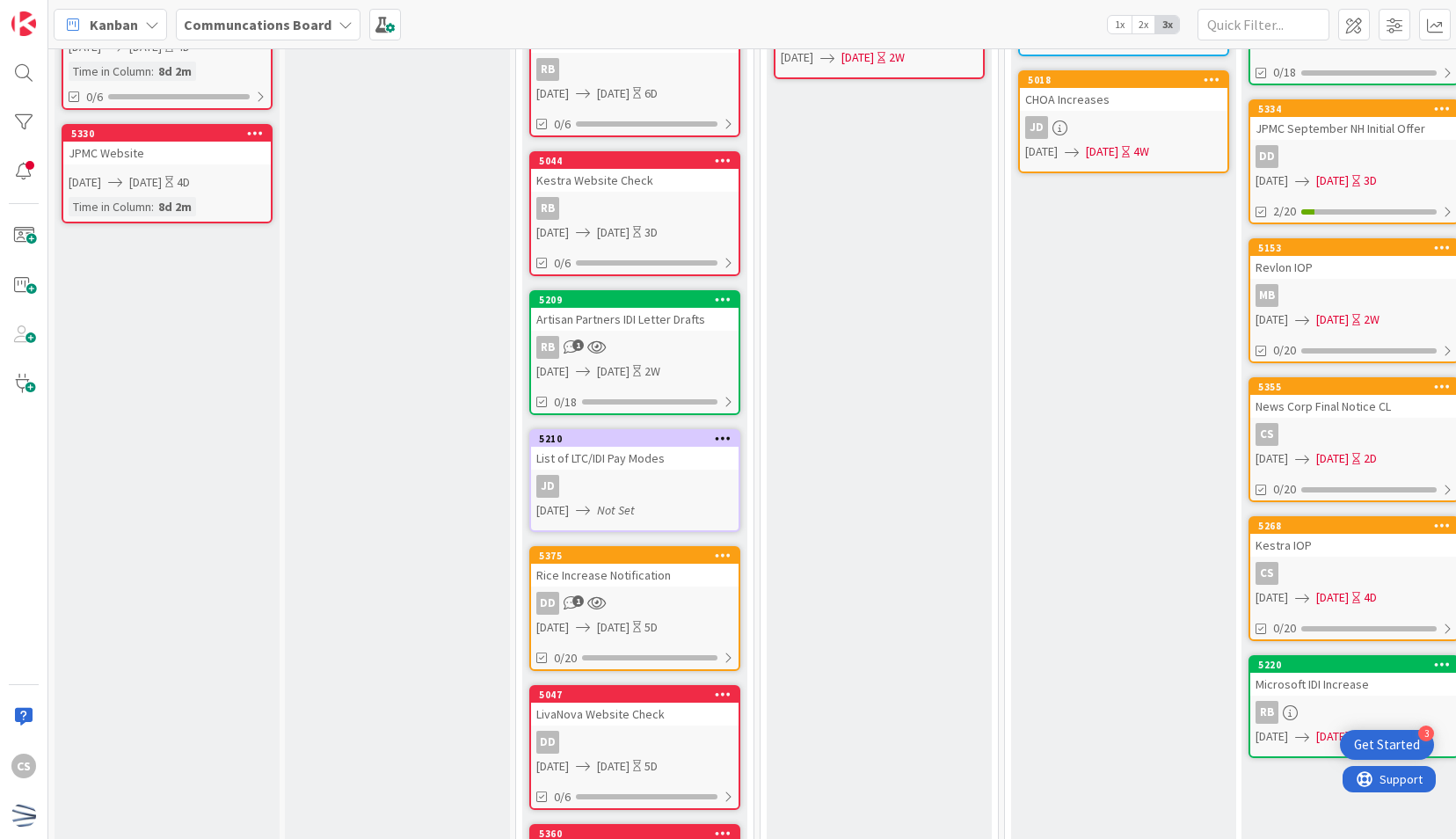
click at [688, 336] on div "RB 1" at bounding box center [634, 348] width 208 height 23
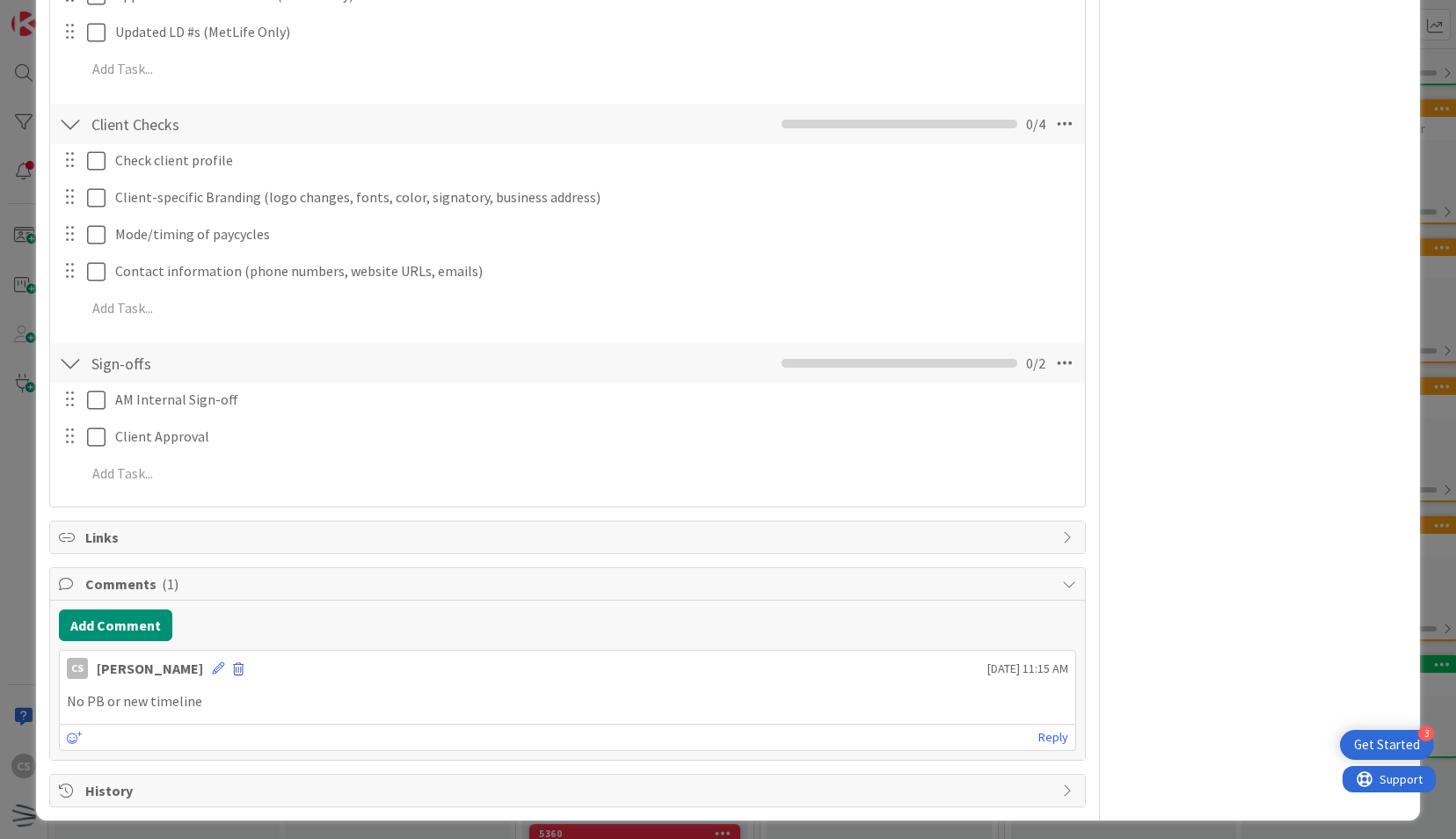
click at [233, 663] on span at bounding box center [238, 669] width 11 height 12
click at [44, 740] on button "Delete" at bounding box center [65, 750] width 66 height 32
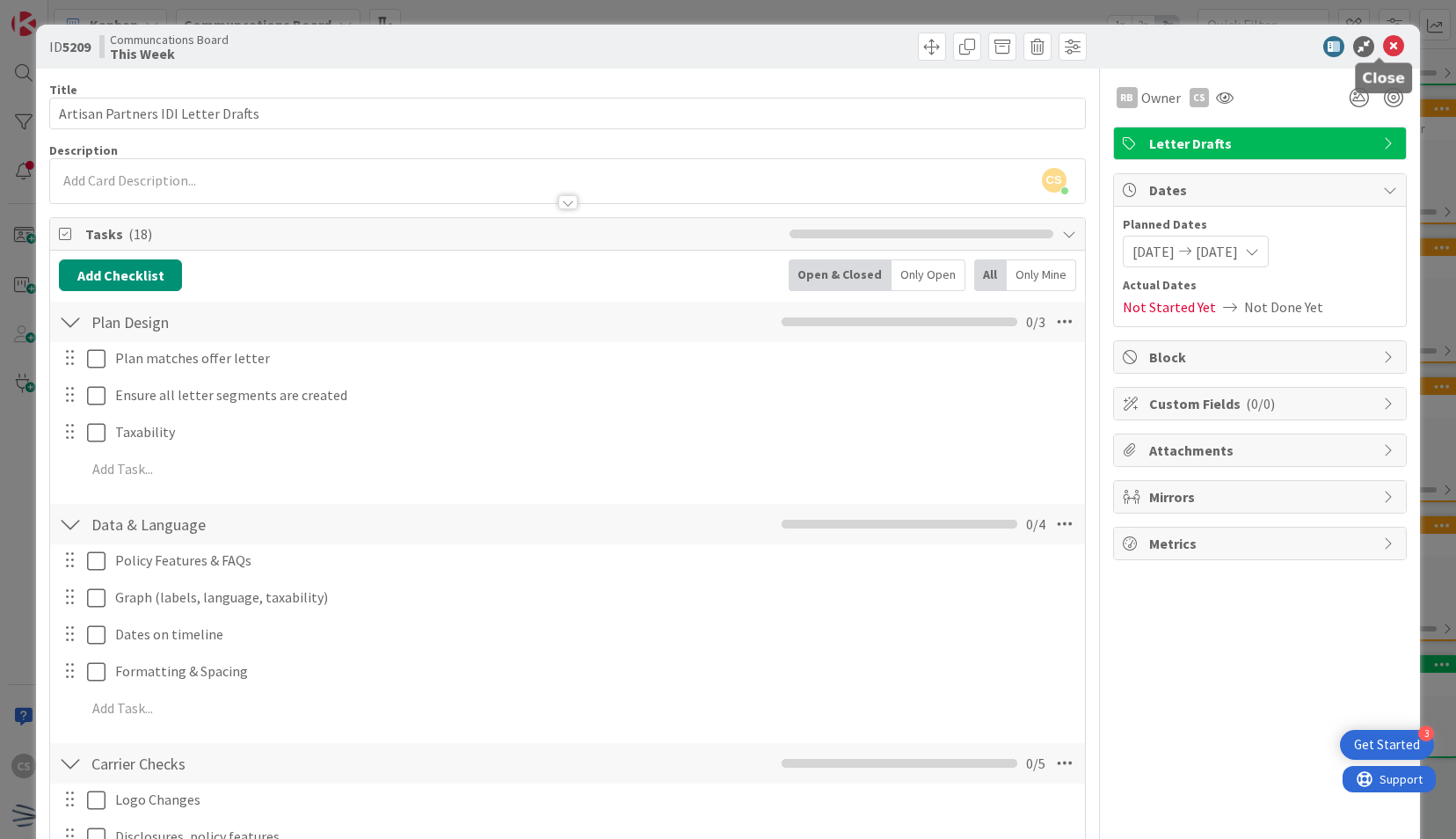
click at [1383, 46] on icon at bounding box center [1394, 47] width 21 height 21
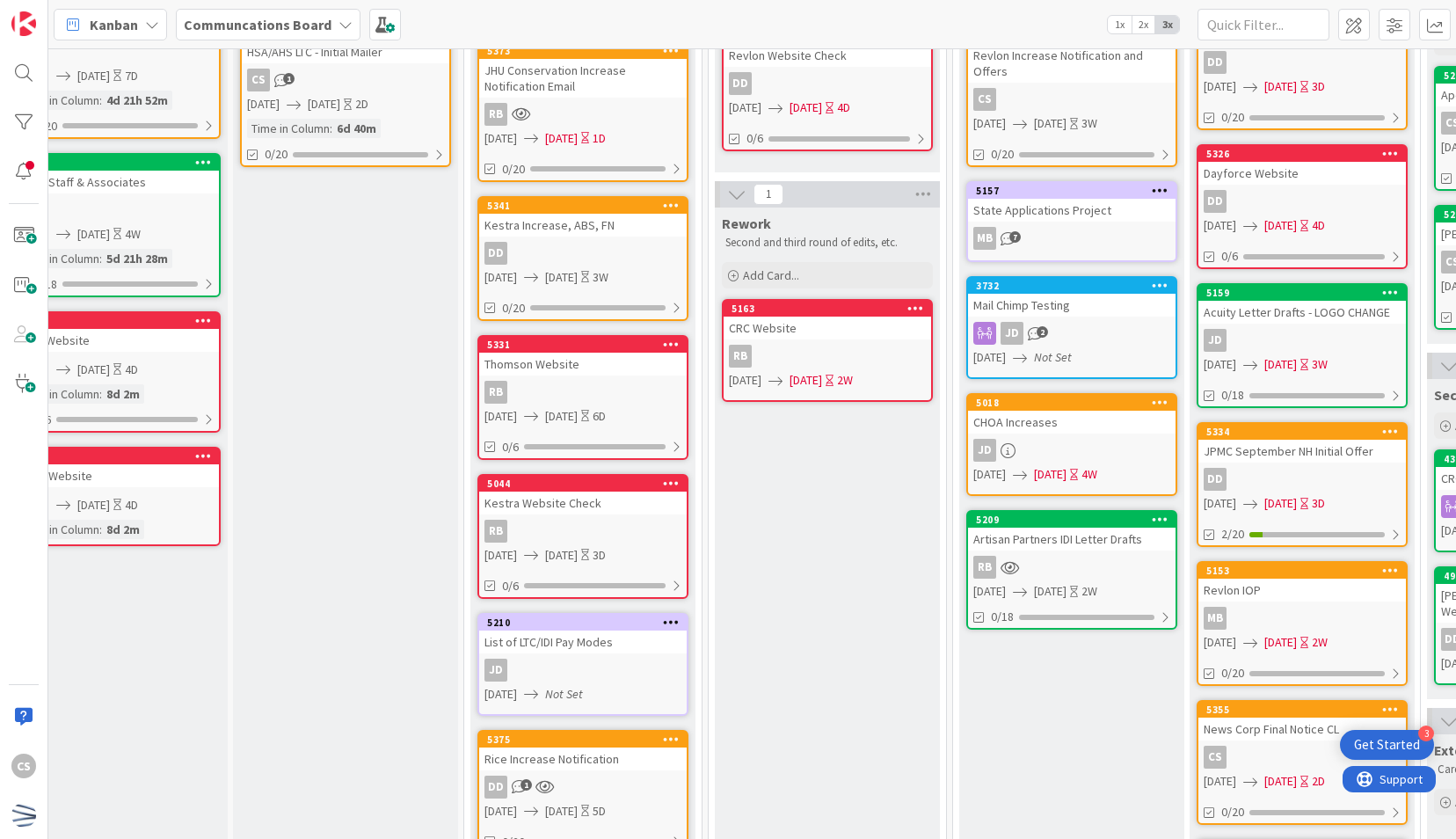
scroll to position [29, 52]
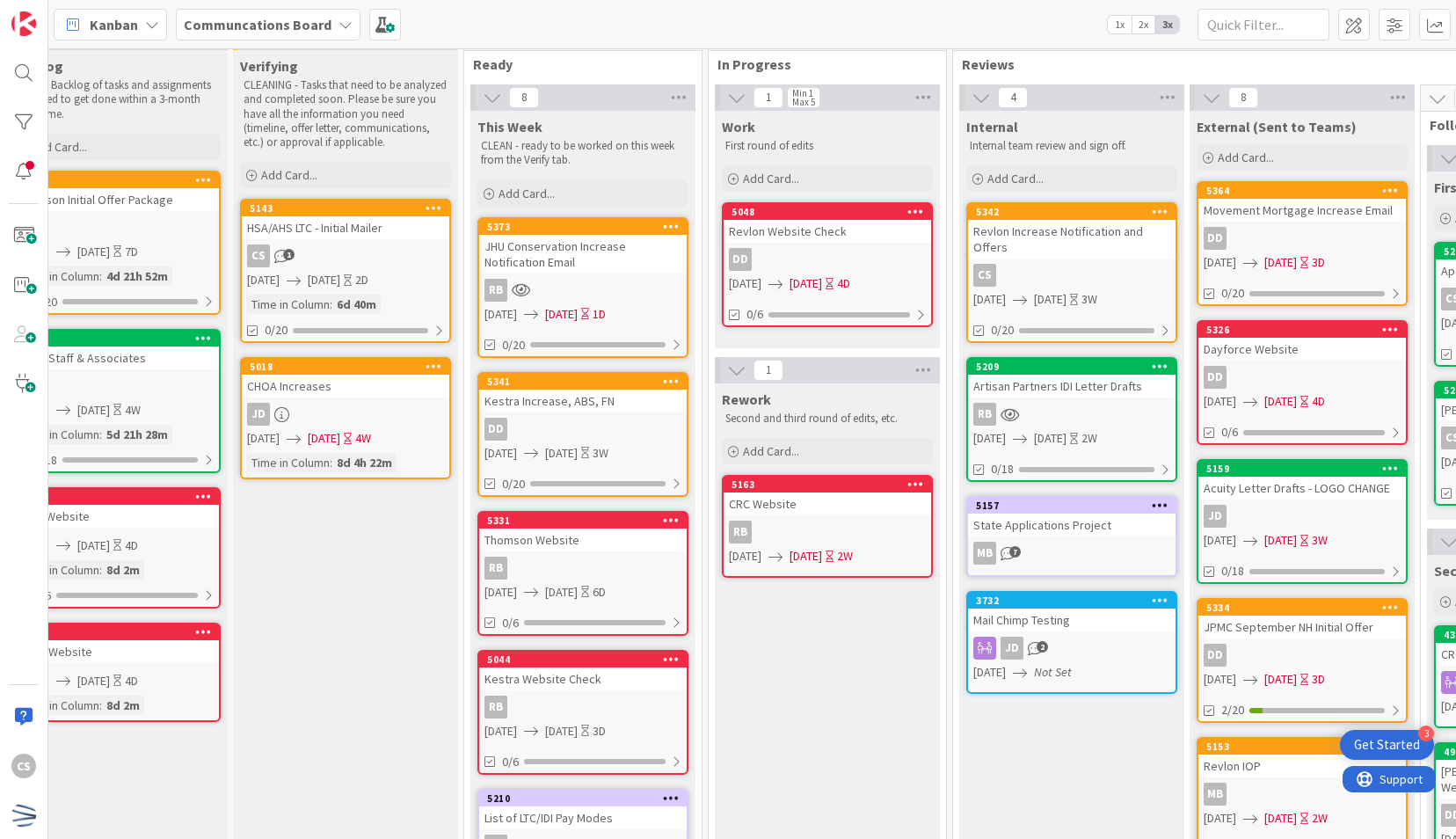
click at [608, 274] on div "5373 JHU Conservation Increase Notification Email RB [DATE] [DATE] 1D 0/20" at bounding box center [582, 287] width 211 height 141
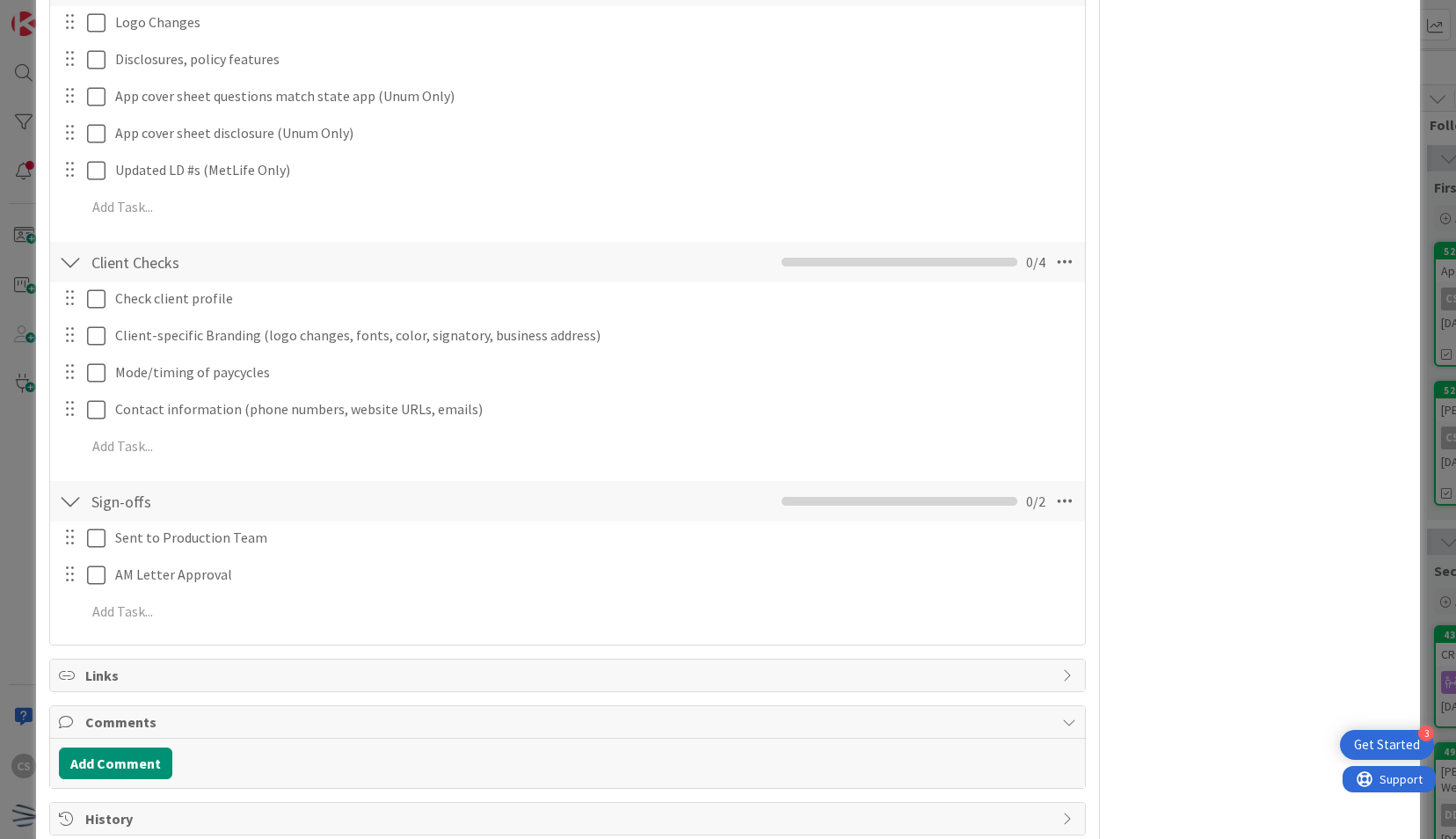
scroll to position [880, 0]
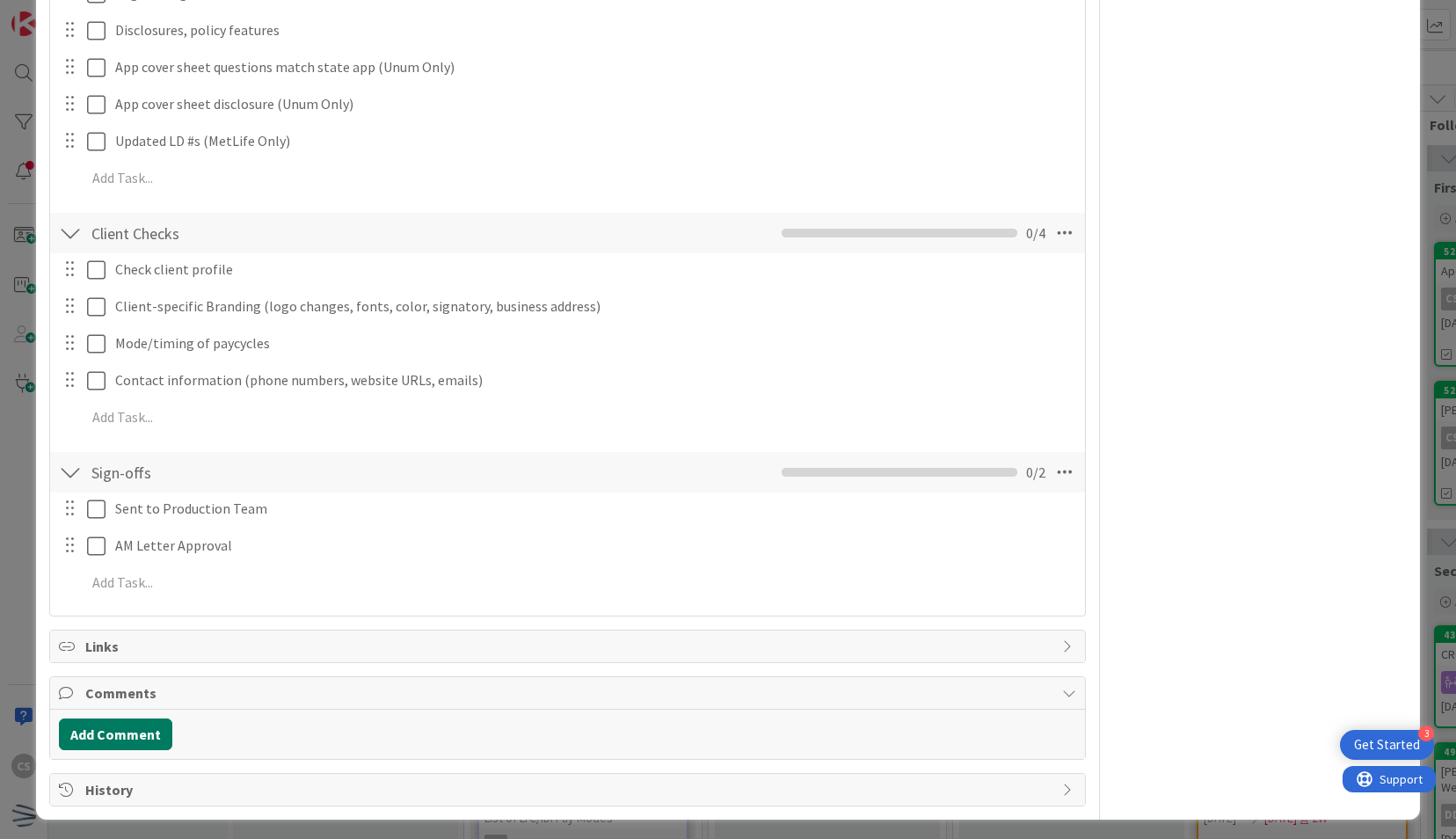
click at [125, 723] on button "Add Comment" at bounding box center [116, 734] width 113 height 32
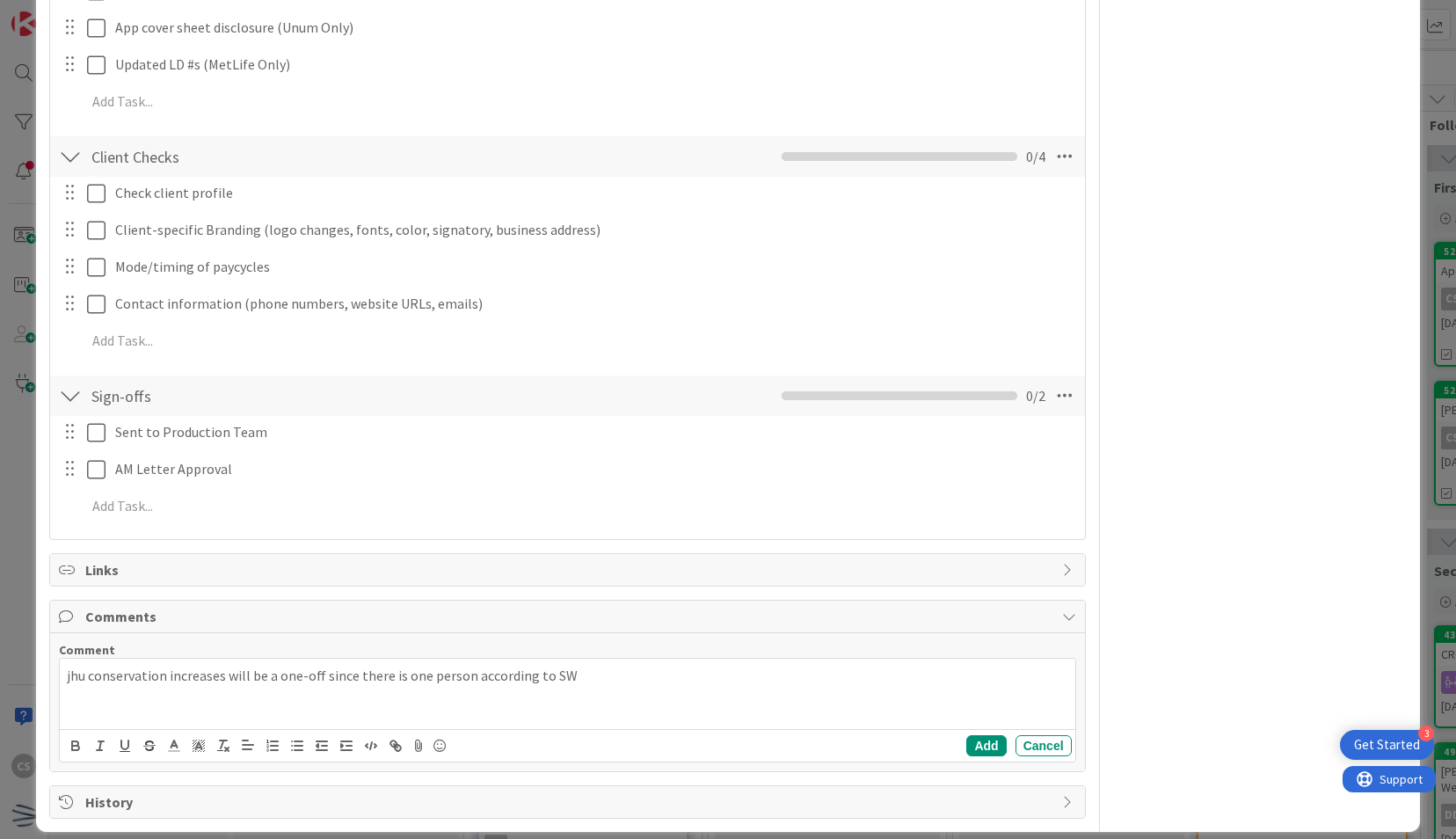
scroll to position [969, 0]
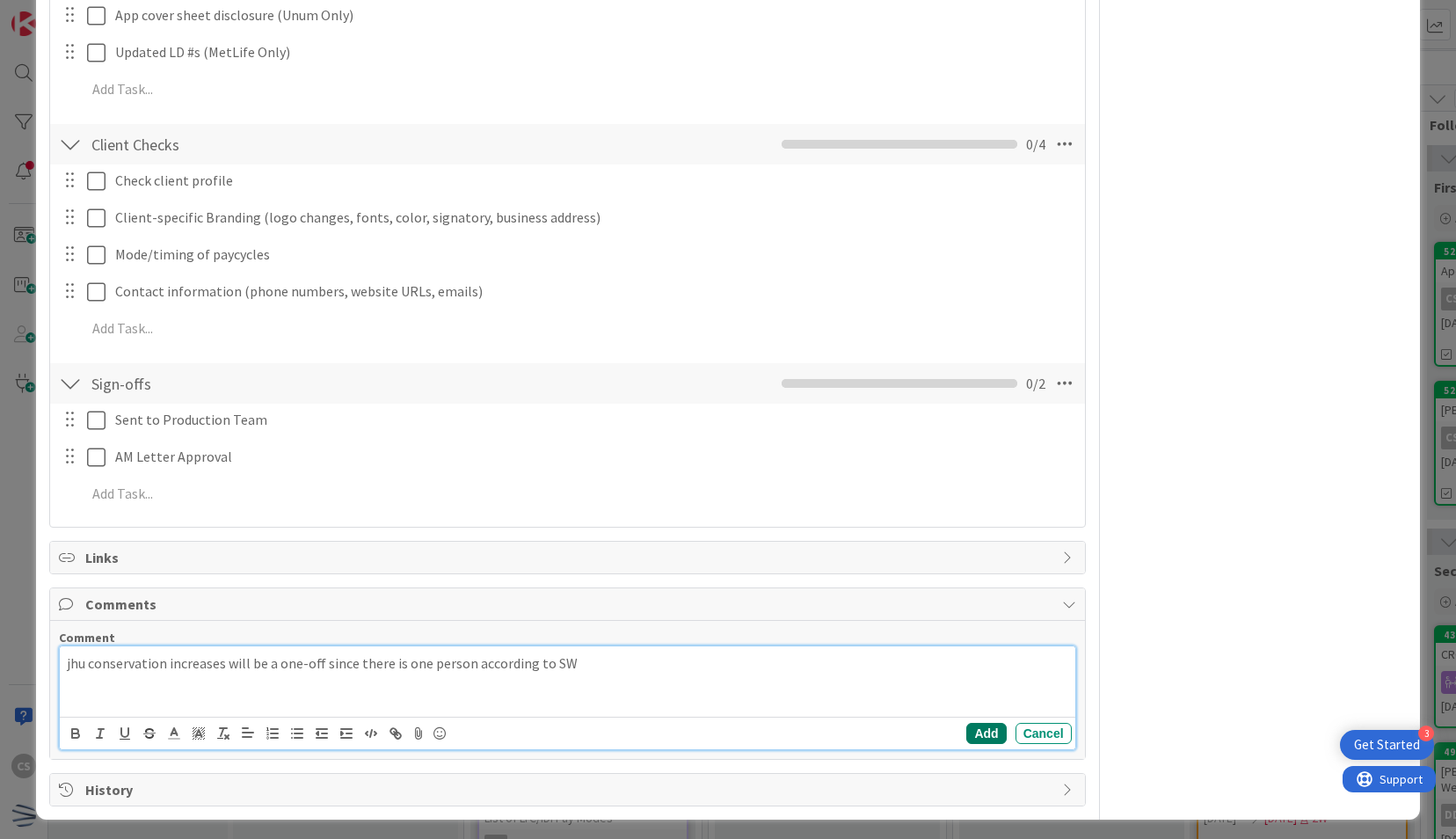
click at [967, 730] on button "Add" at bounding box center [986, 734] width 39 height 21
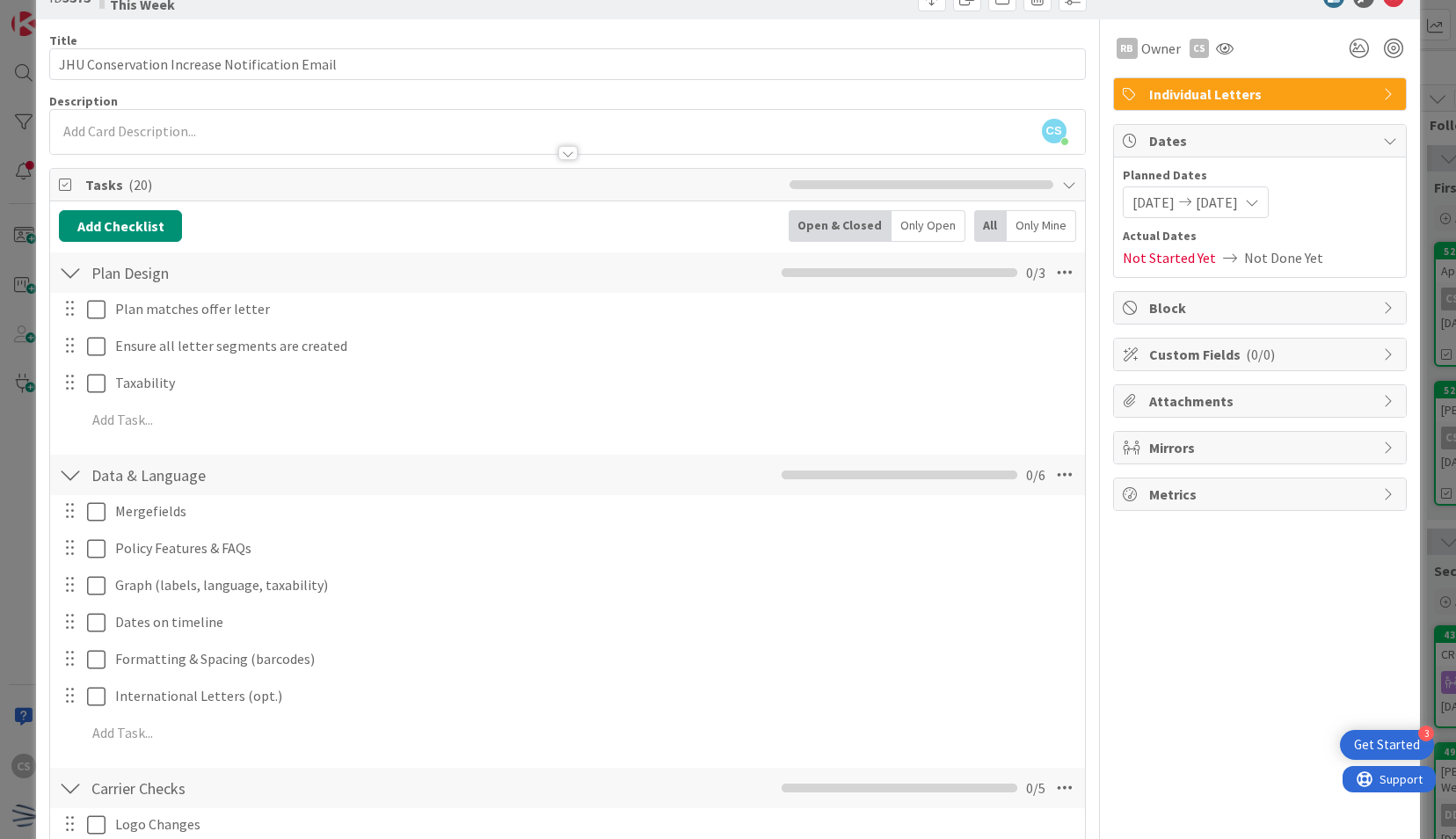
scroll to position [0, 0]
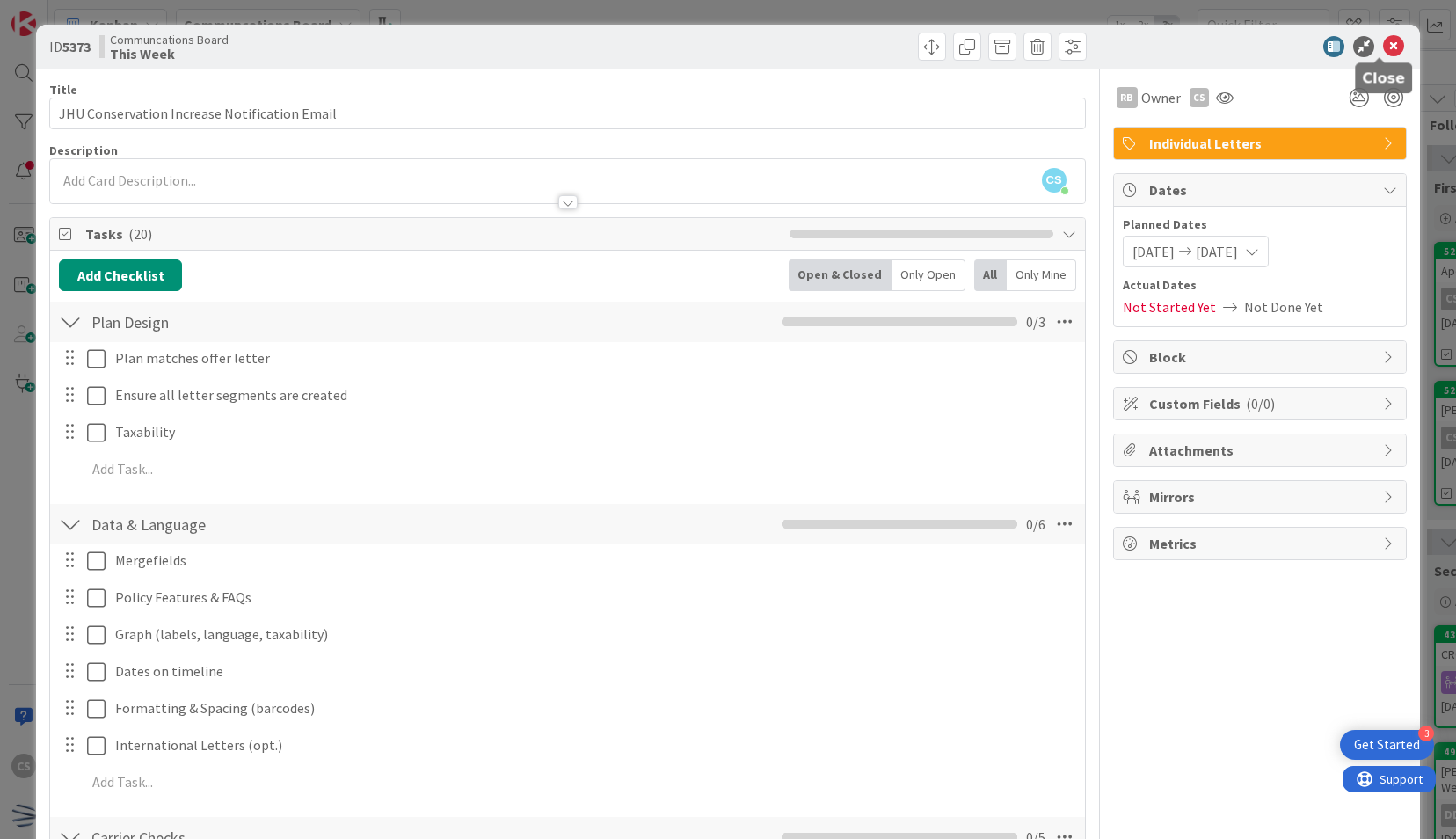
click at [1383, 48] on icon at bounding box center [1394, 47] width 21 height 21
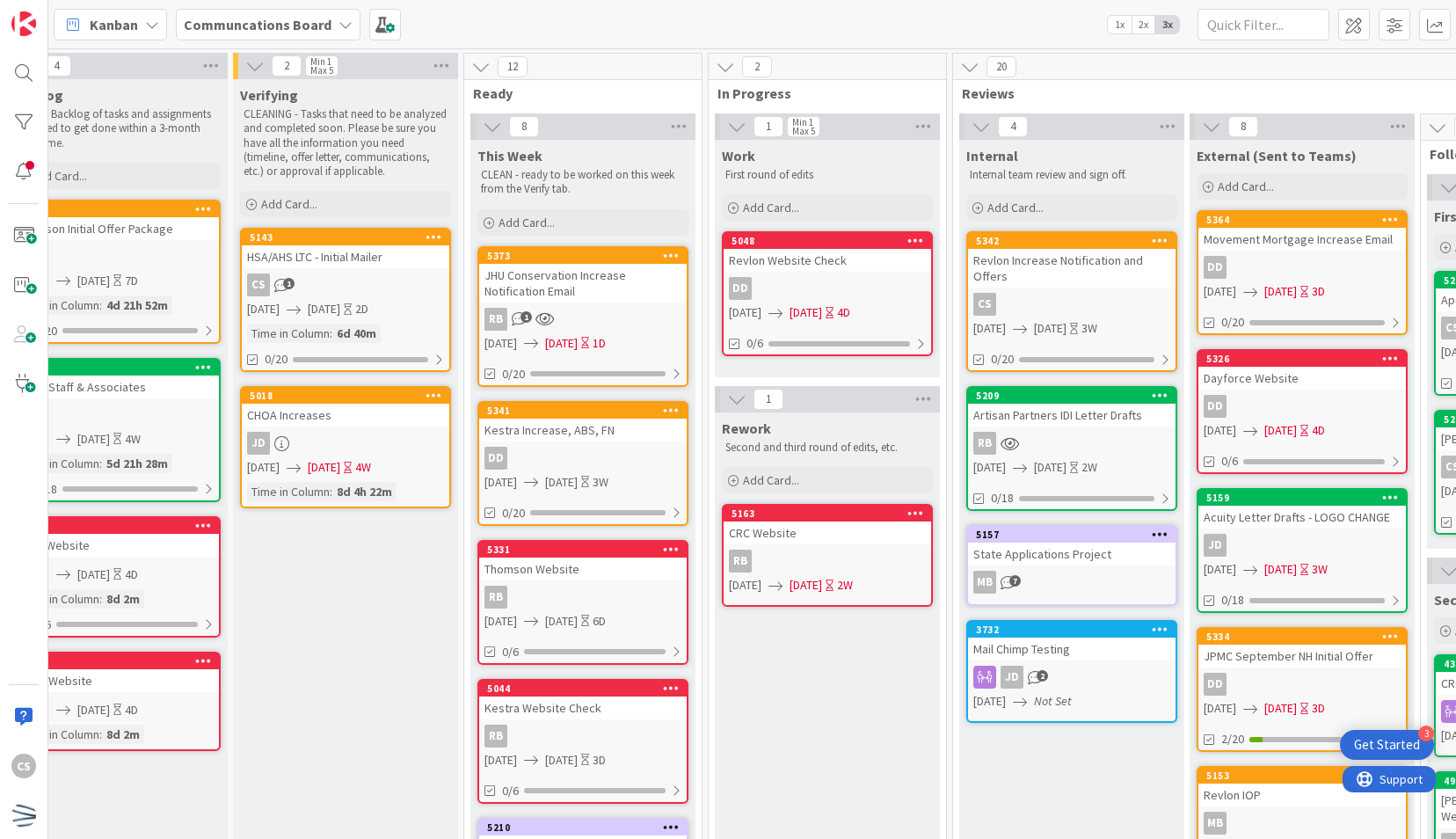
scroll to position [0, 52]
click at [658, 441] on div "5341 Kestra Increase, ABS, FN DD [DATE] [DATE] 3W 0/20" at bounding box center [582, 464] width 211 height 125
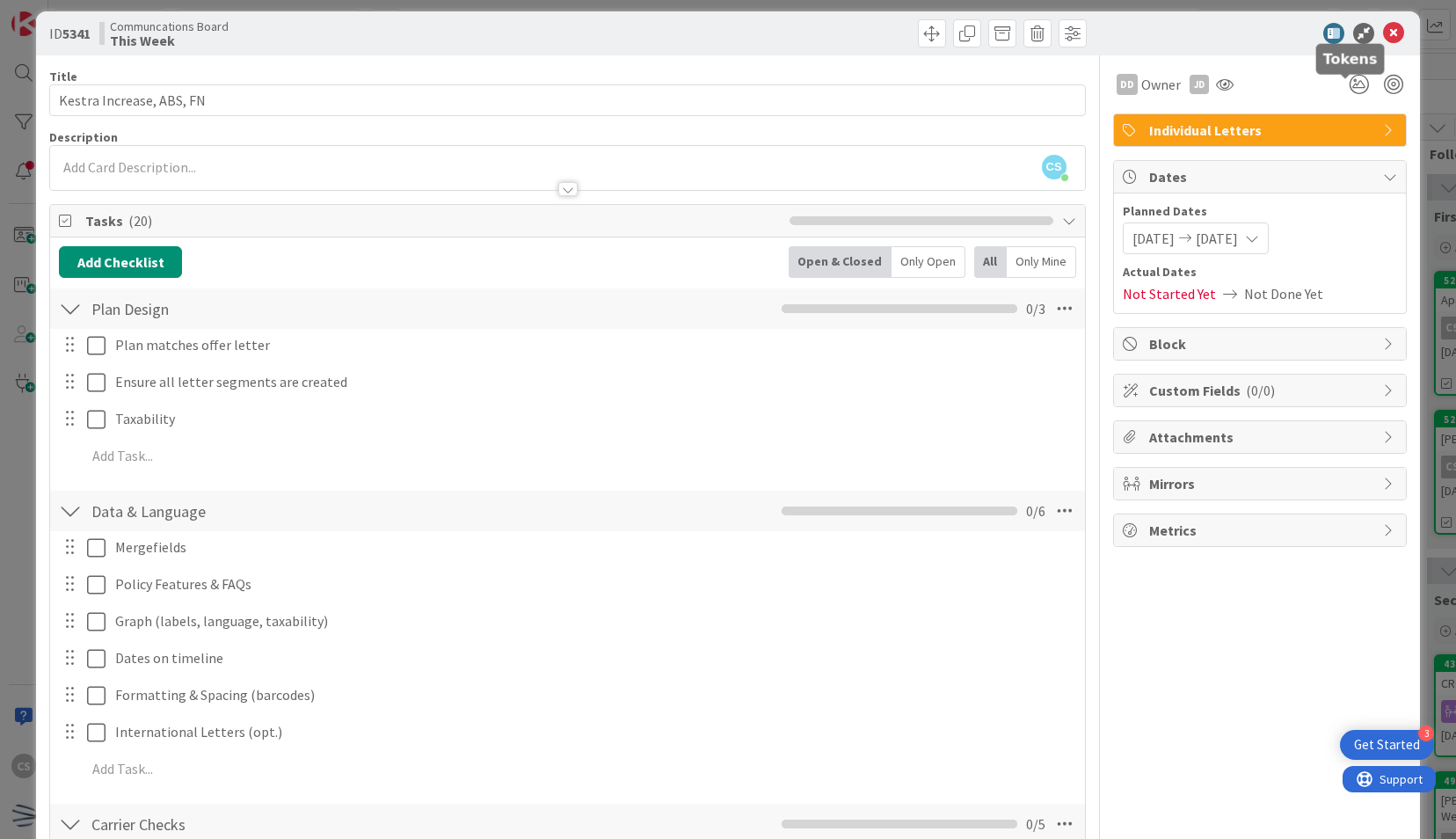
scroll to position [1, 0]
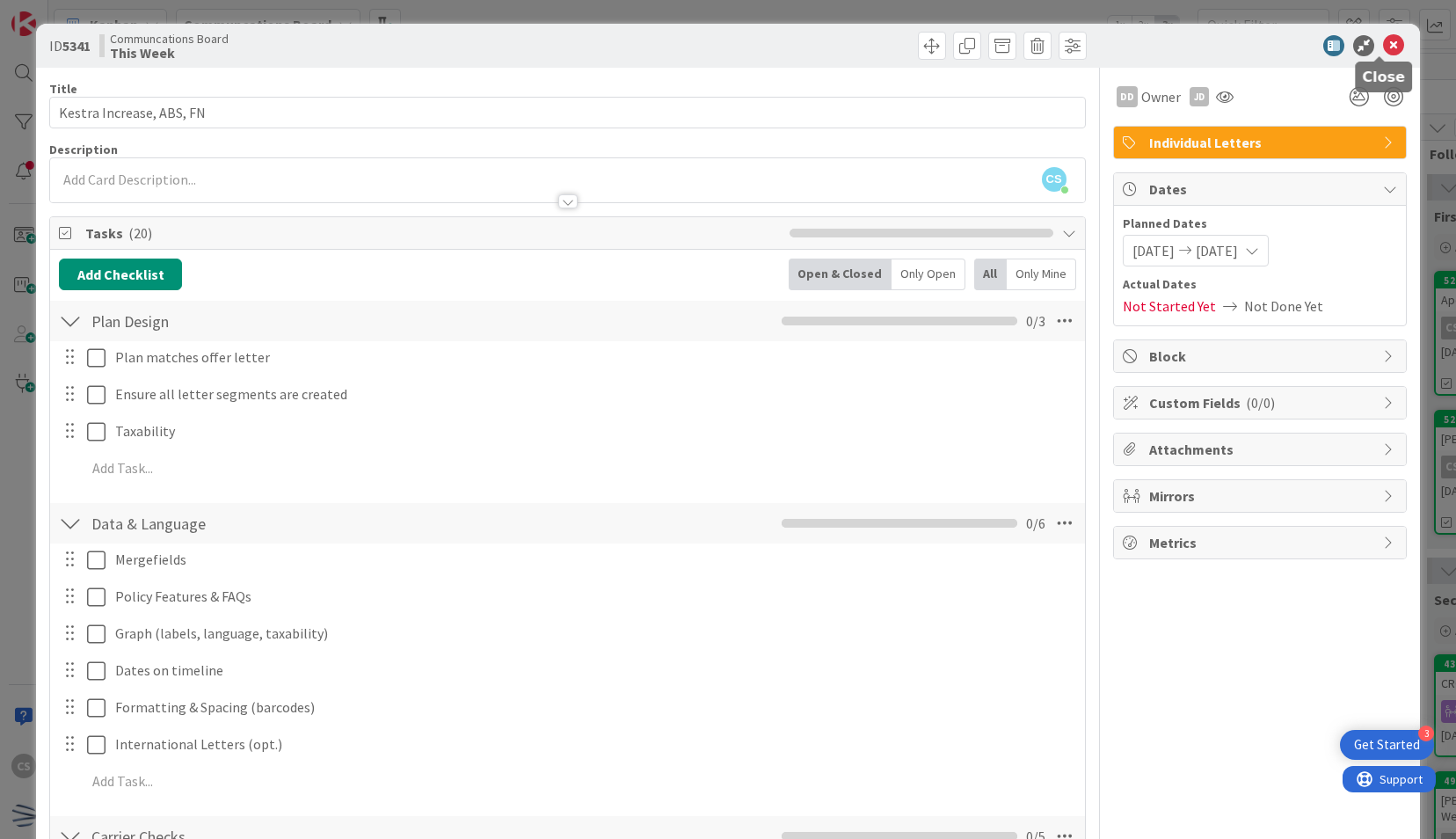
click at [1383, 45] on icon at bounding box center [1394, 46] width 21 height 21
